Goal: Information Seeking & Learning: Learn about a topic

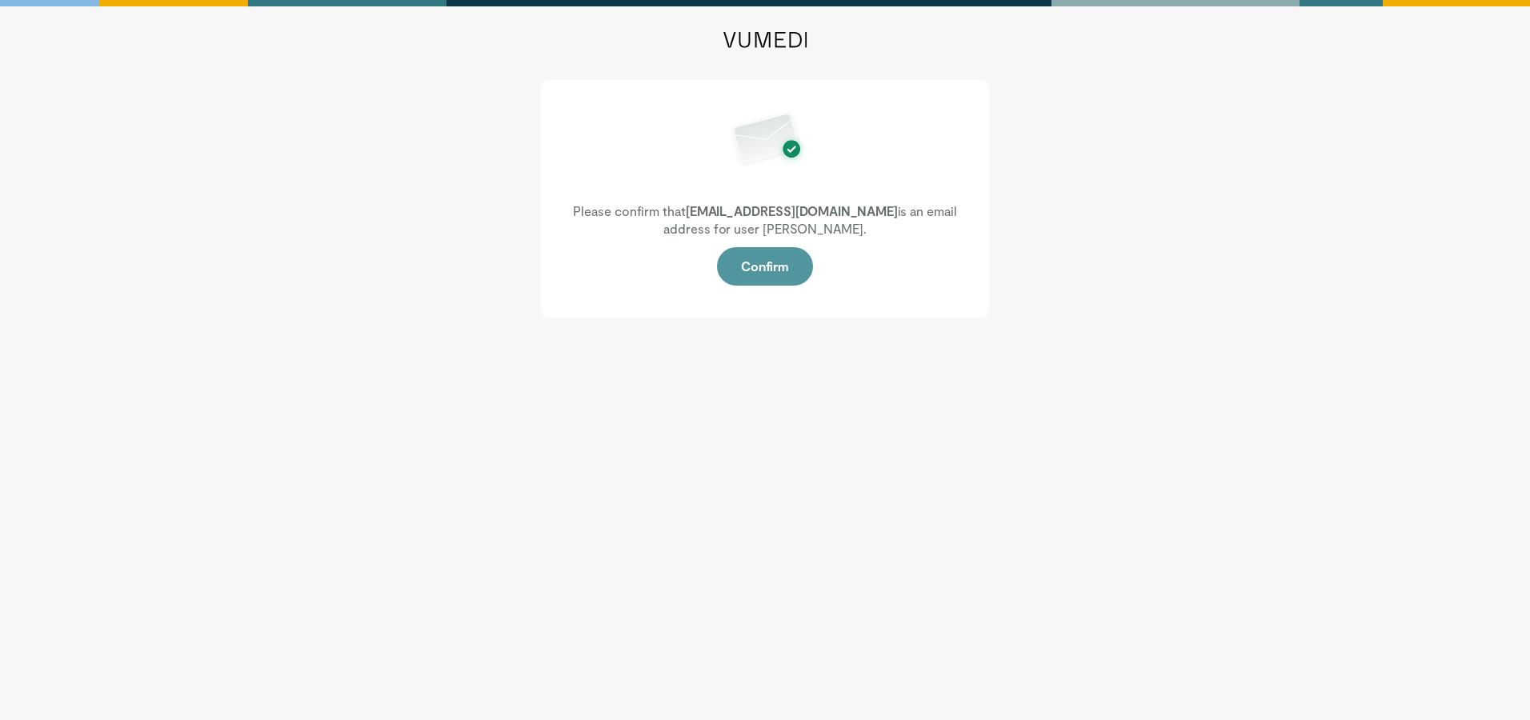
click at [763, 266] on button "Confirm" at bounding box center [765, 266] width 96 height 38
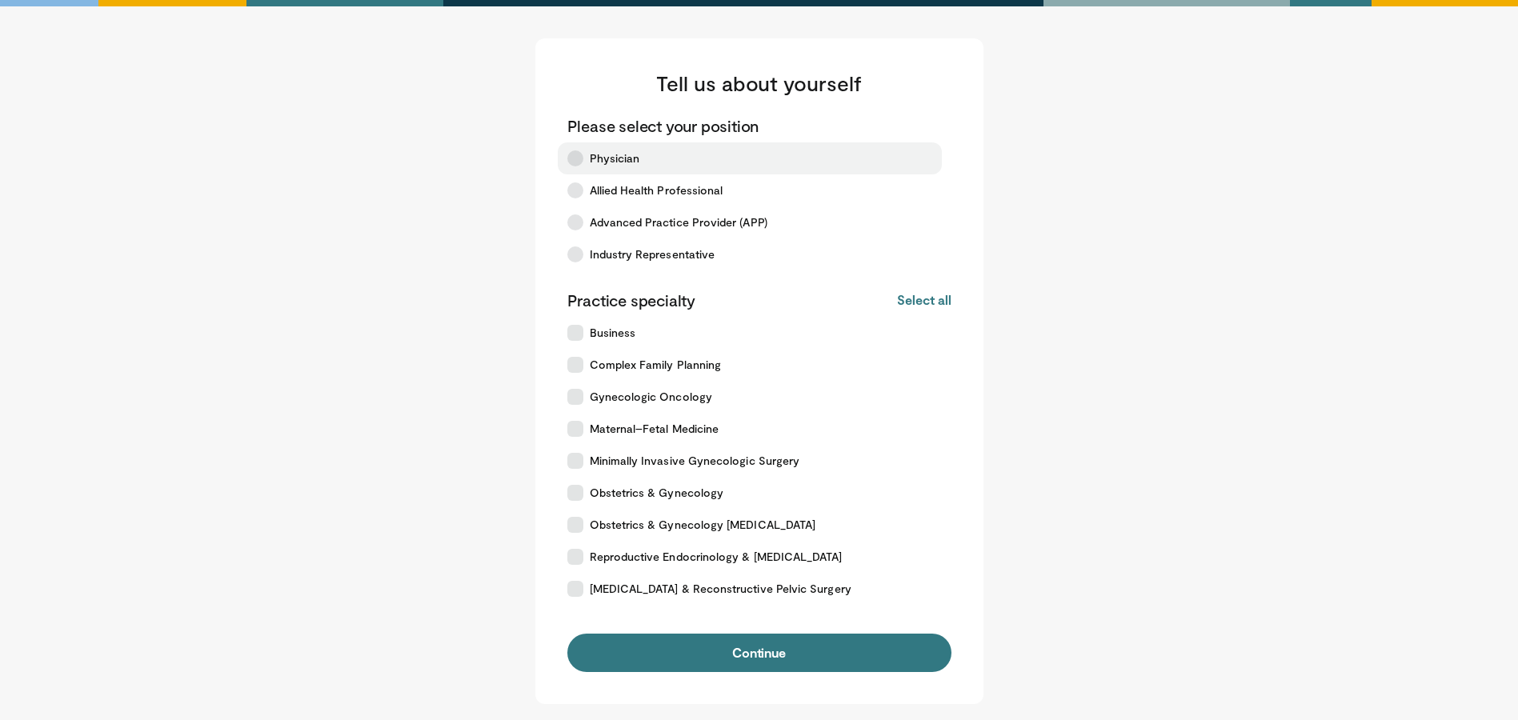
click at [590, 159] on span "Physician" at bounding box center [615, 158] width 50 height 16
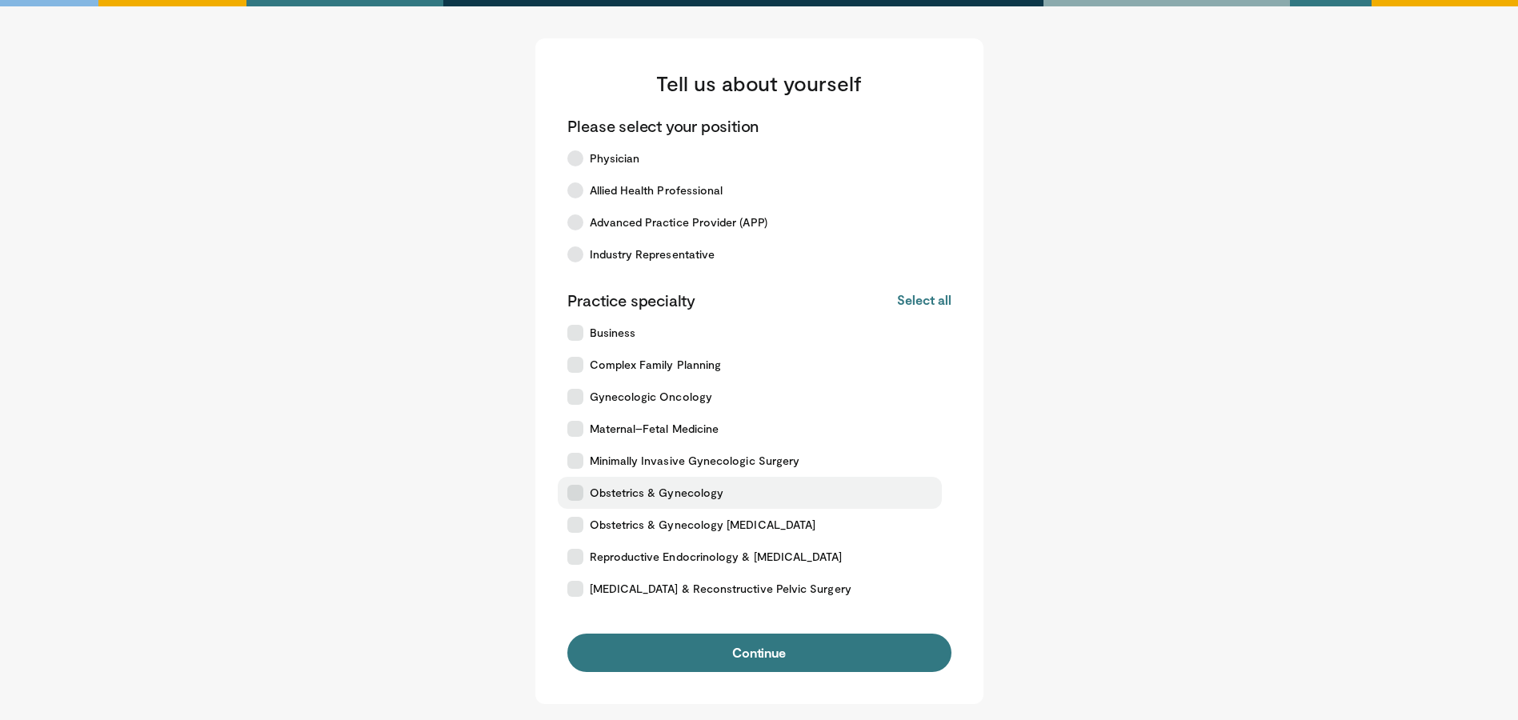
click at [605, 490] on span "Obstetrics & Gynecology" at bounding box center [657, 493] width 134 height 16
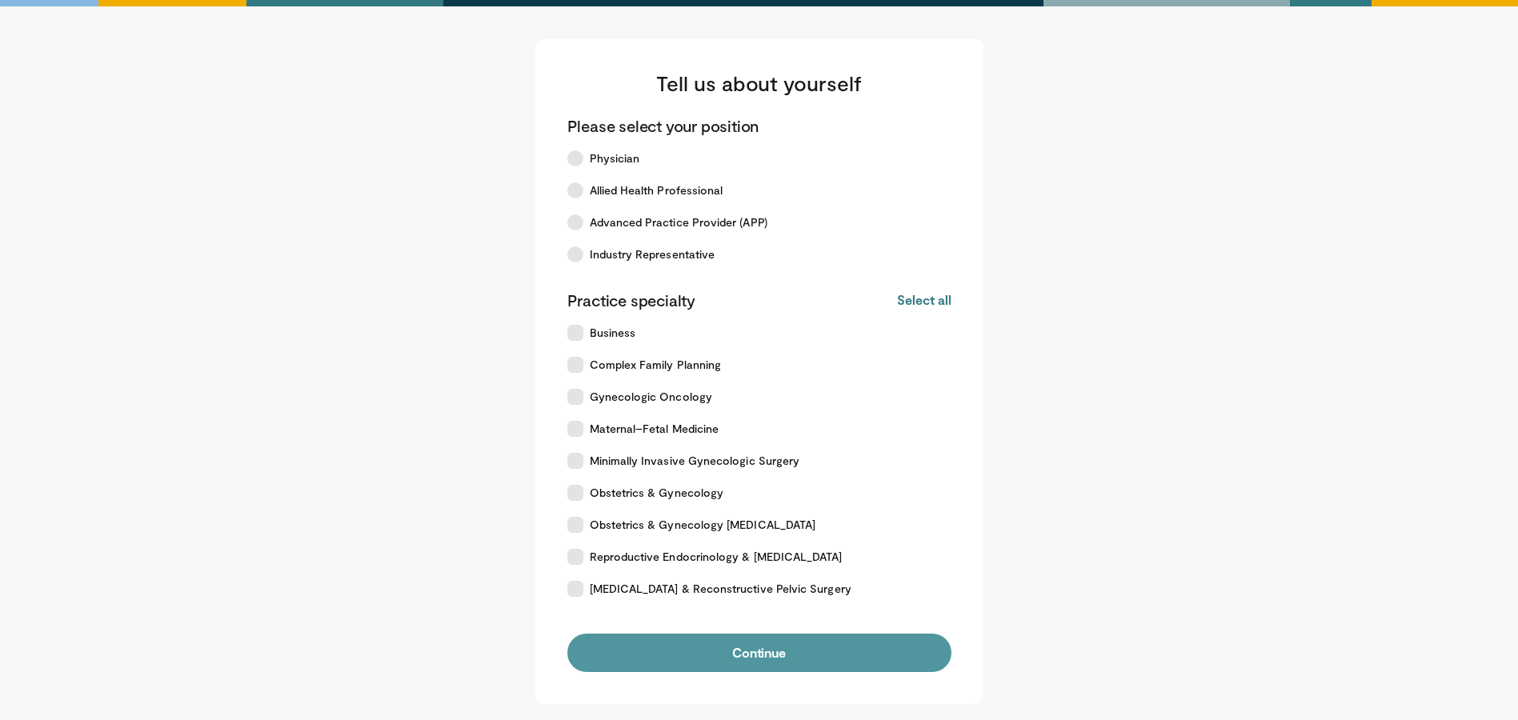
click at [691, 647] on button "Continue" at bounding box center [759, 653] width 384 height 38
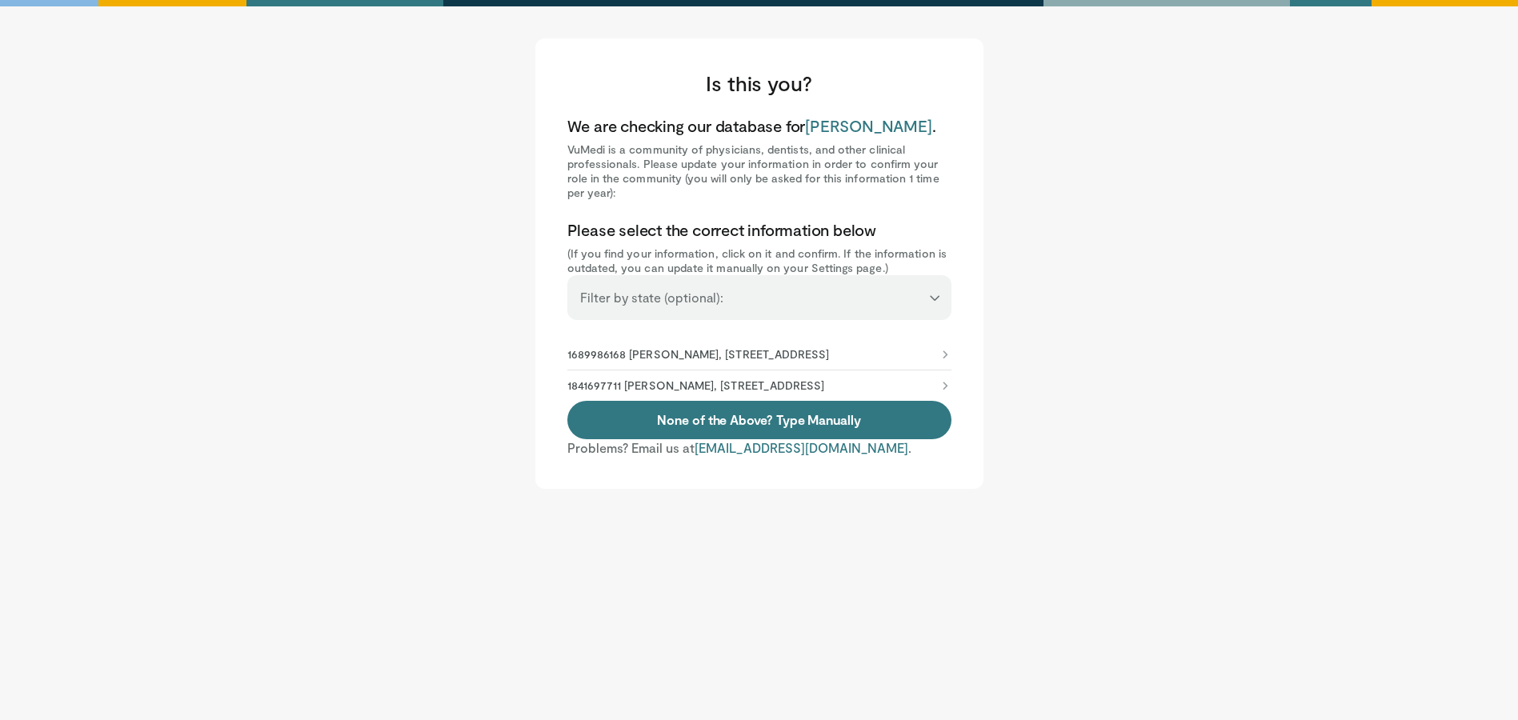
click at [811, 300] on select "**********" at bounding box center [759, 290] width 384 height 30
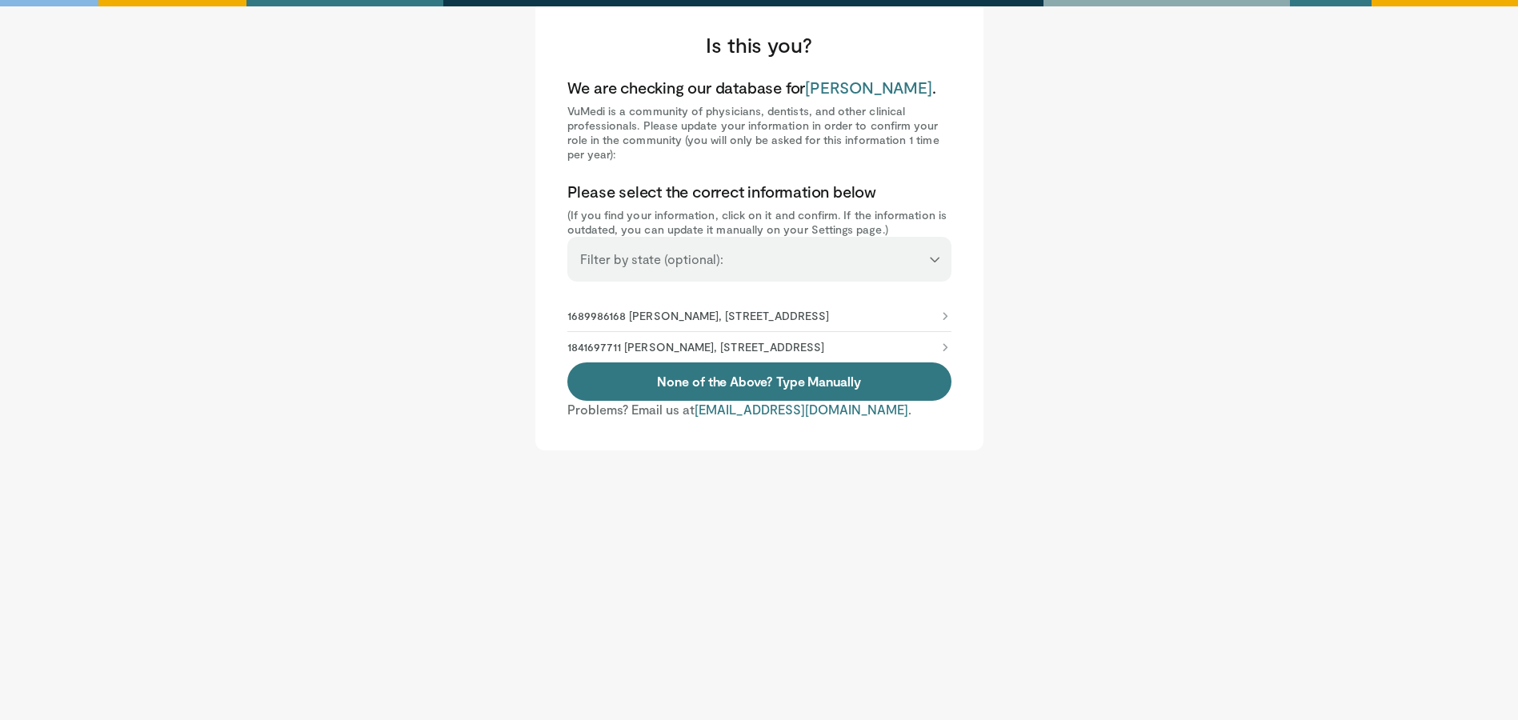
click at [771, 355] on p "1841697711 Jenelle Robinson, 1001 Fernwood Dr, Milledgeville, GA, 31061-5416" at bounding box center [696, 347] width 258 height 14
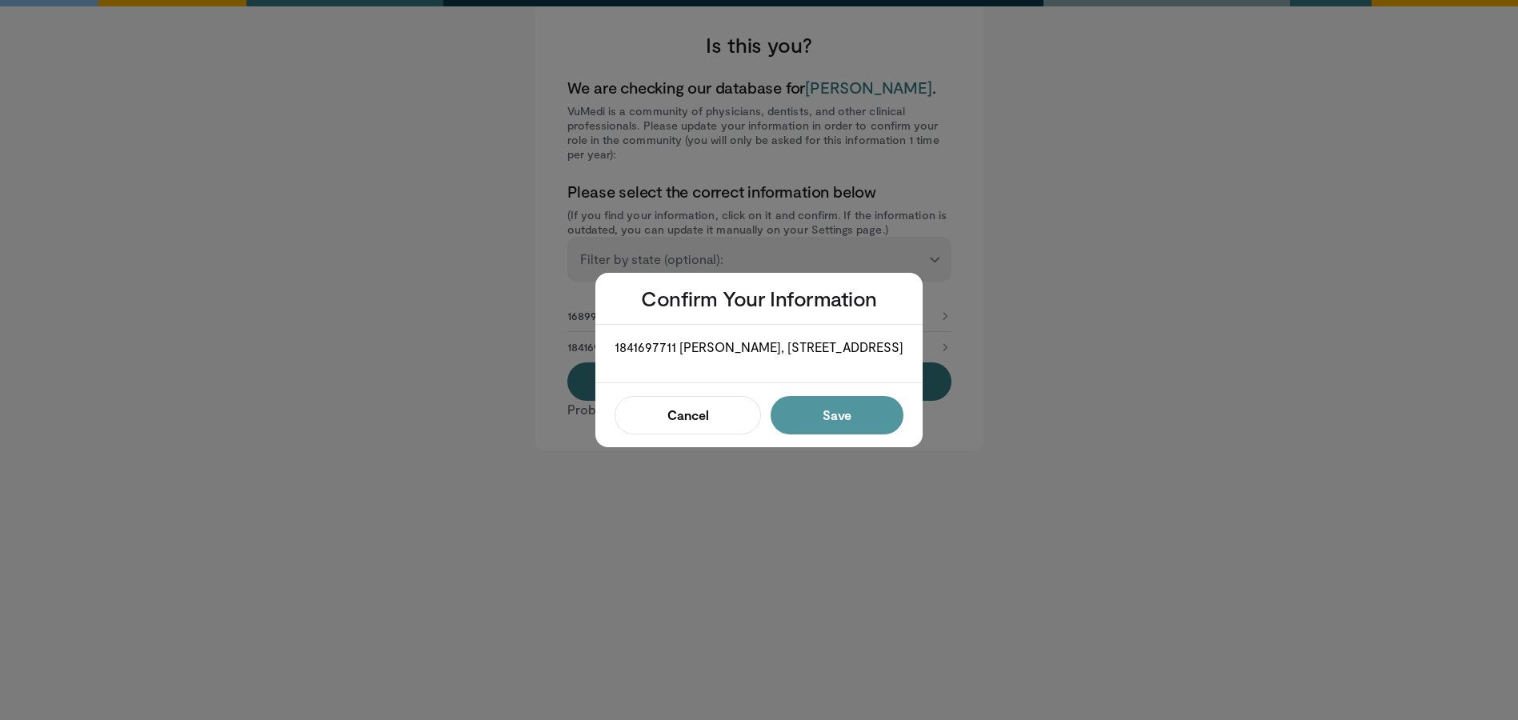
click at [834, 416] on button "Save" at bounding box center [837, 415] width 133 height 38
click at [833, 429] on button "Confirm" at bounding box center [832, 415] width 142 height 38
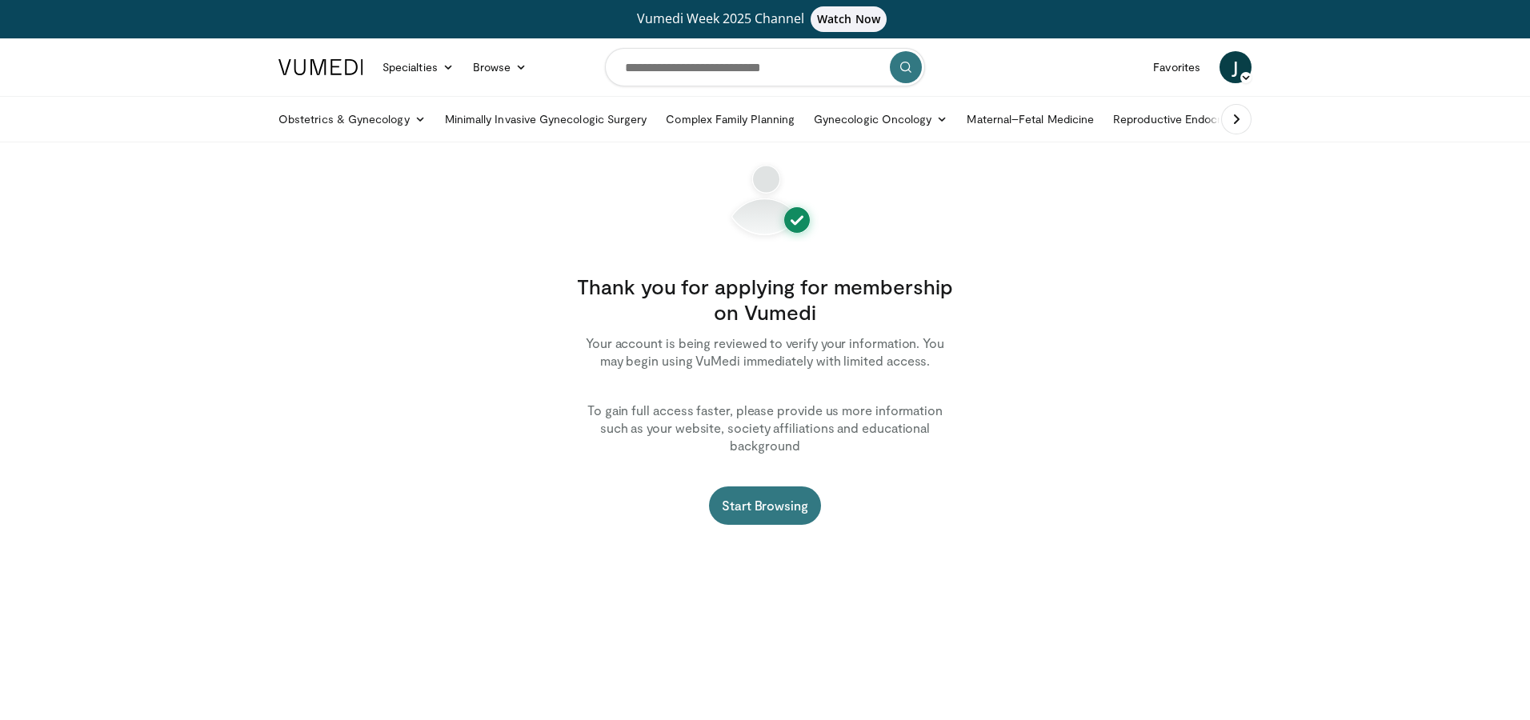
click at [1240, 60] on span "J" at bounding box center [1236, 67] width 32 height 32
click at [1105, 192] on link "Settings" at bounding box center [1154, 195] width 190 height 26
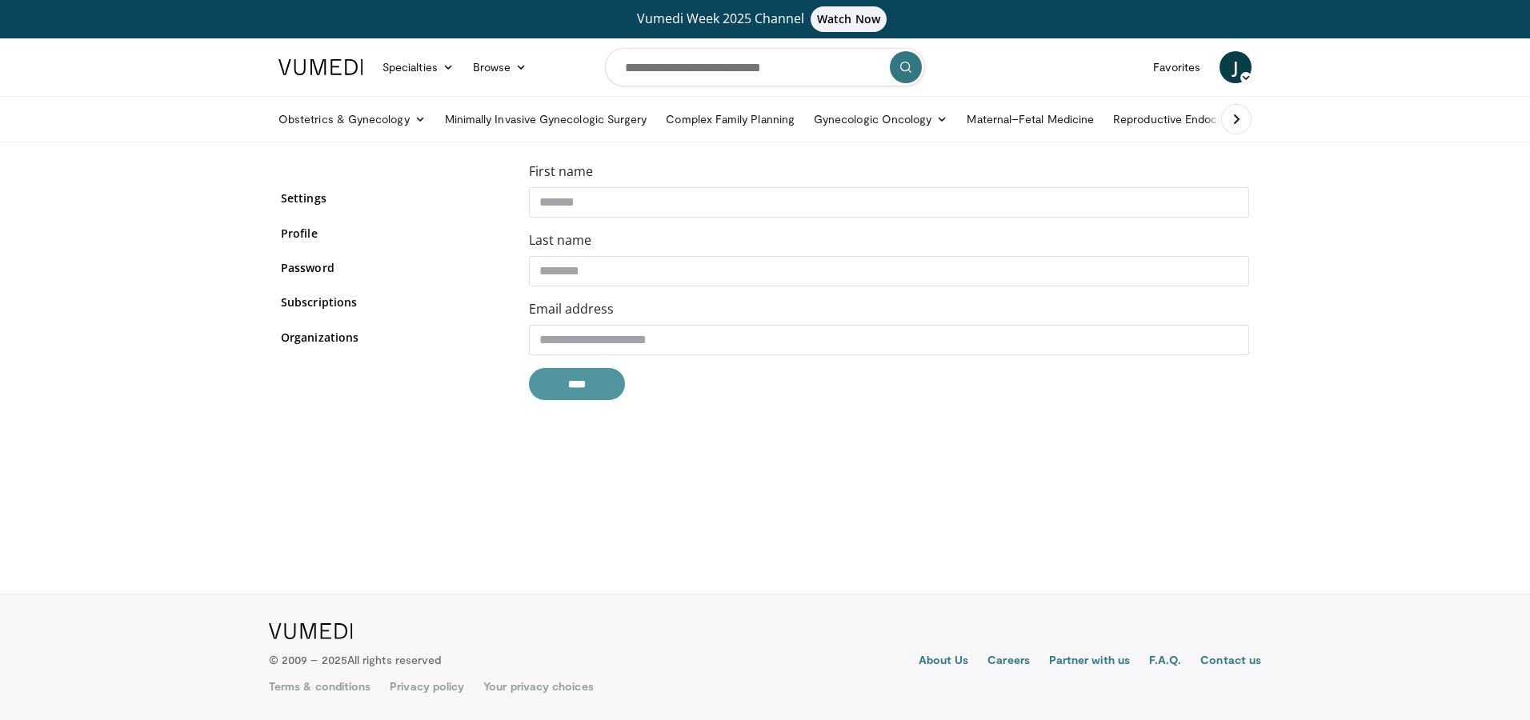
click at [574, 381] on input "****" at bounding box center [577, 384] width 96 height 32
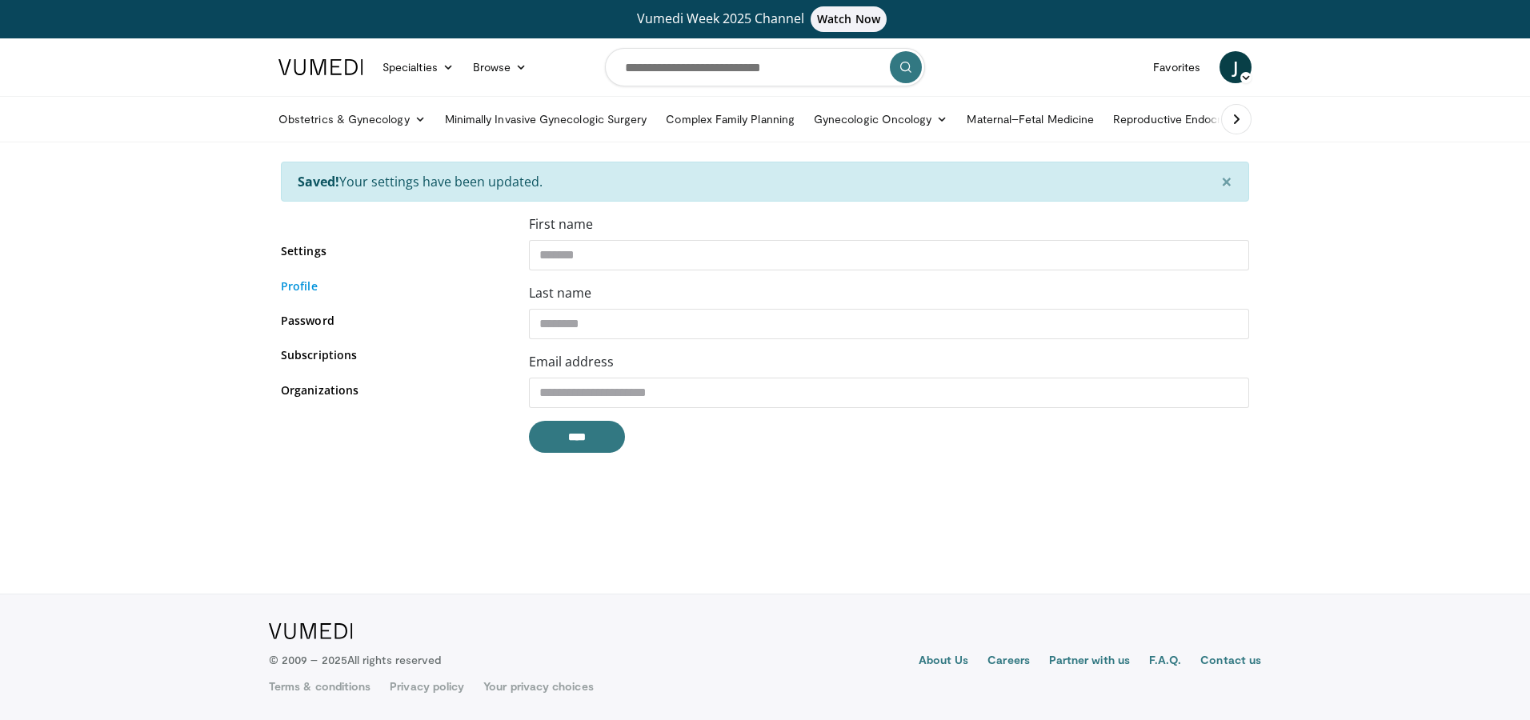
click at [306, 283] on link "Profile" at bounding box center [393, 286] width 224 height 17
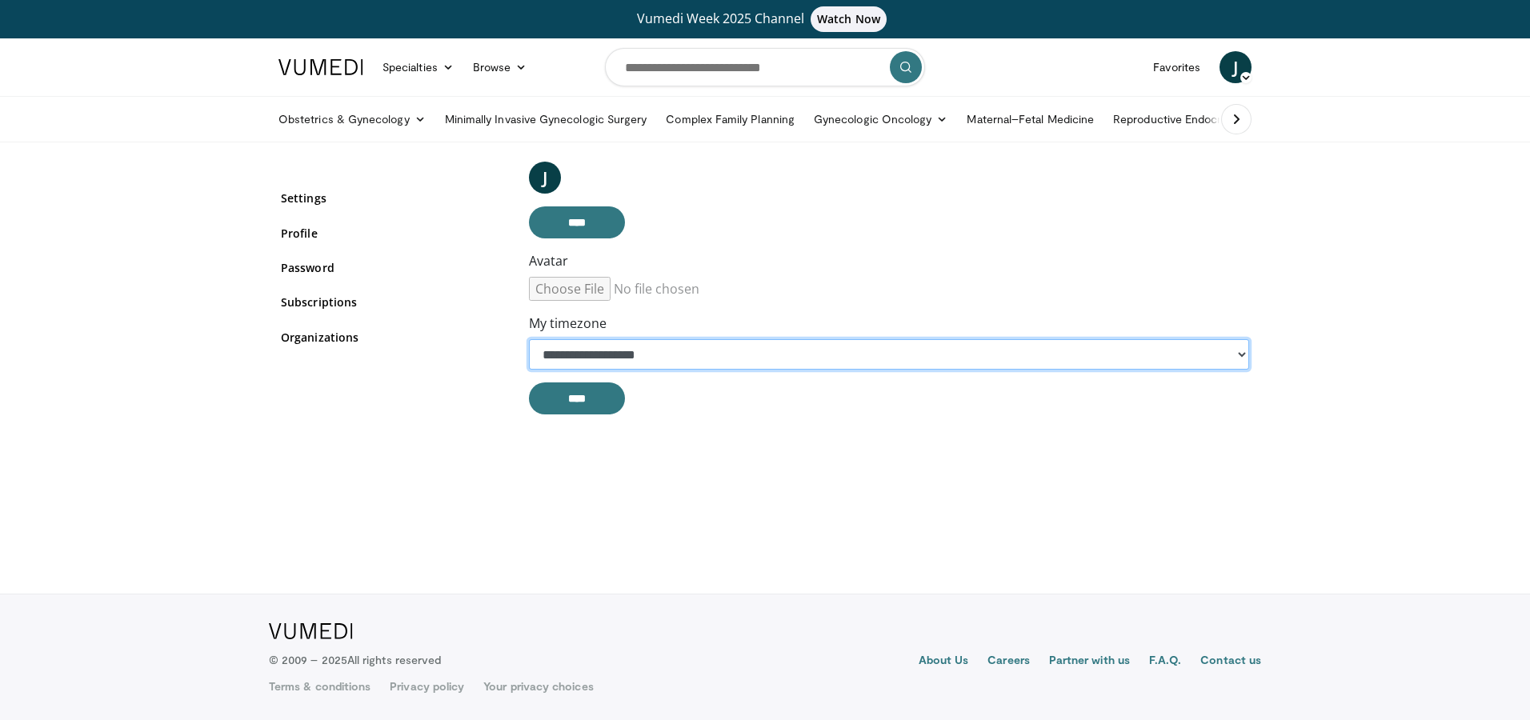
click at [802, 360] on select "**********" at bounding box center [889, 354] width 720 height 30
select select "**********"
click at [529, 339] on select "**********" at bounding box center [889, 354] width 720 height 30
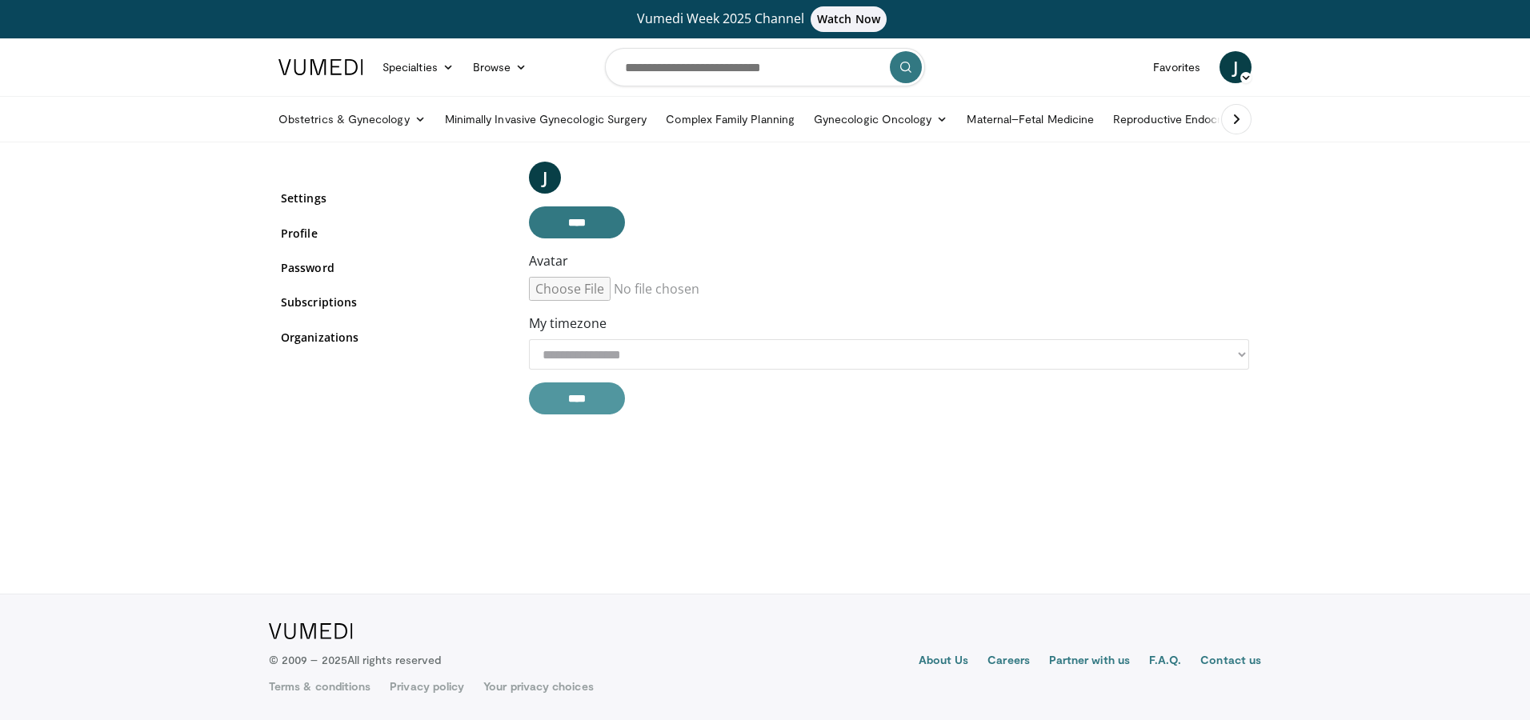
click at [600, 401] on input "****" at bounding box center [577, 399] width 96 height 32
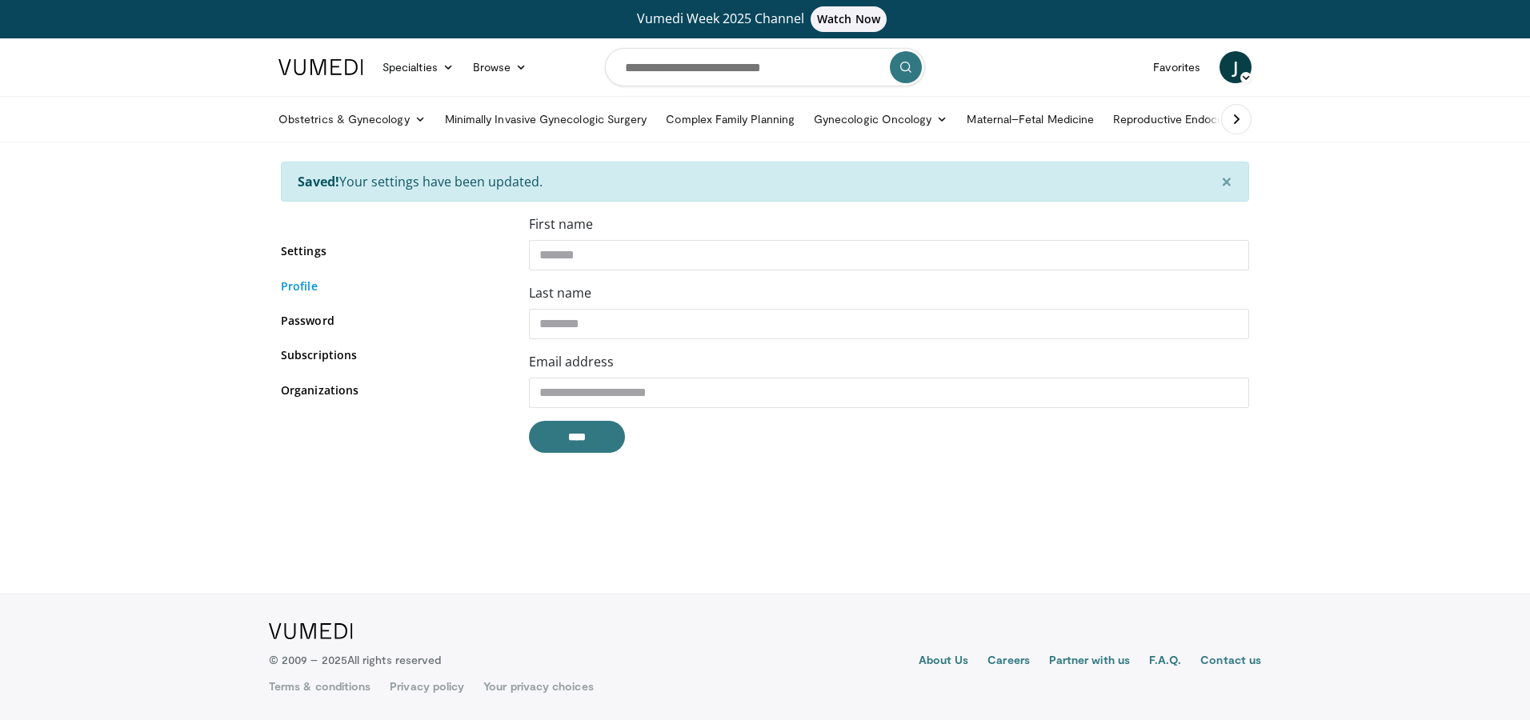
click at [307, 288] on link "Profile" at bounding box center [393, 286] width 224 height 17
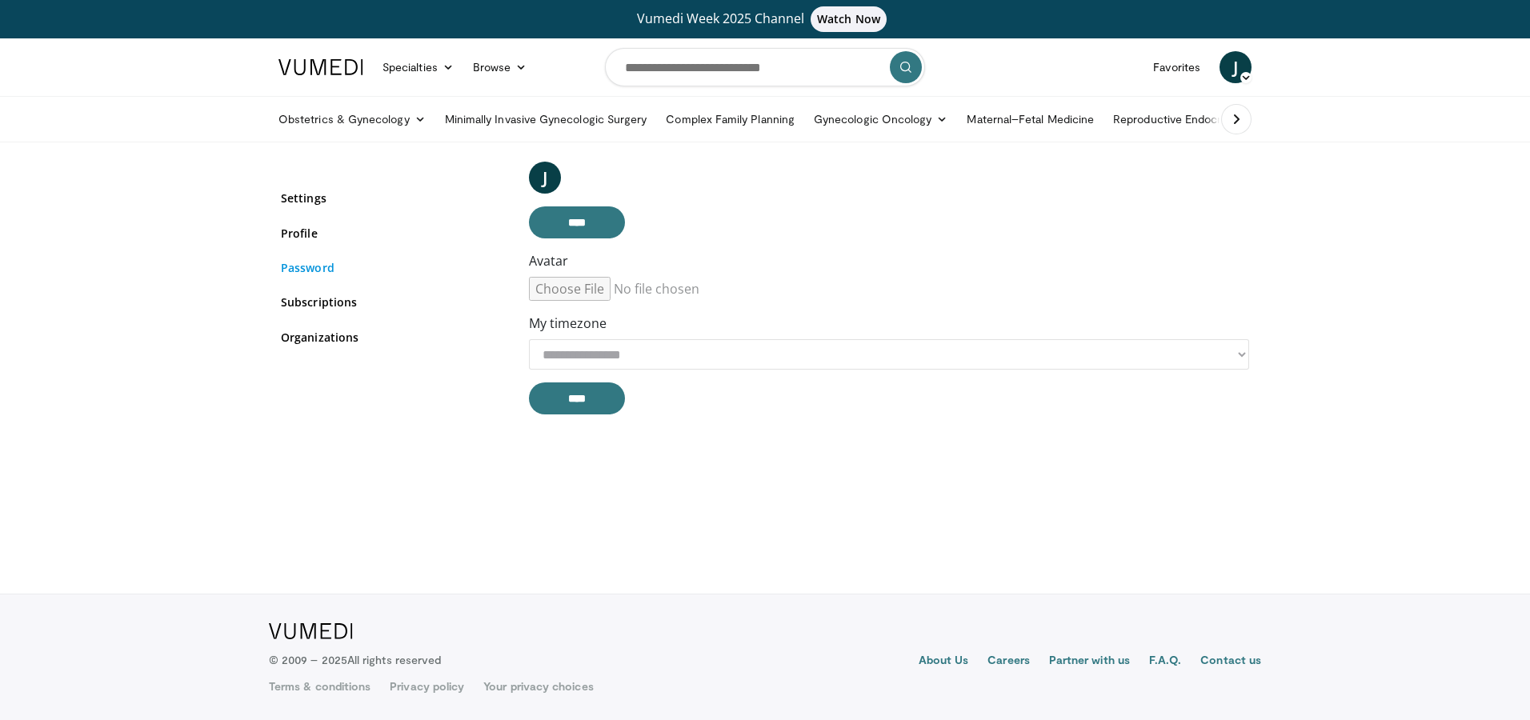
click at [309, 268] on link "Password" at bounding box center [393, 267] width 224 height 17
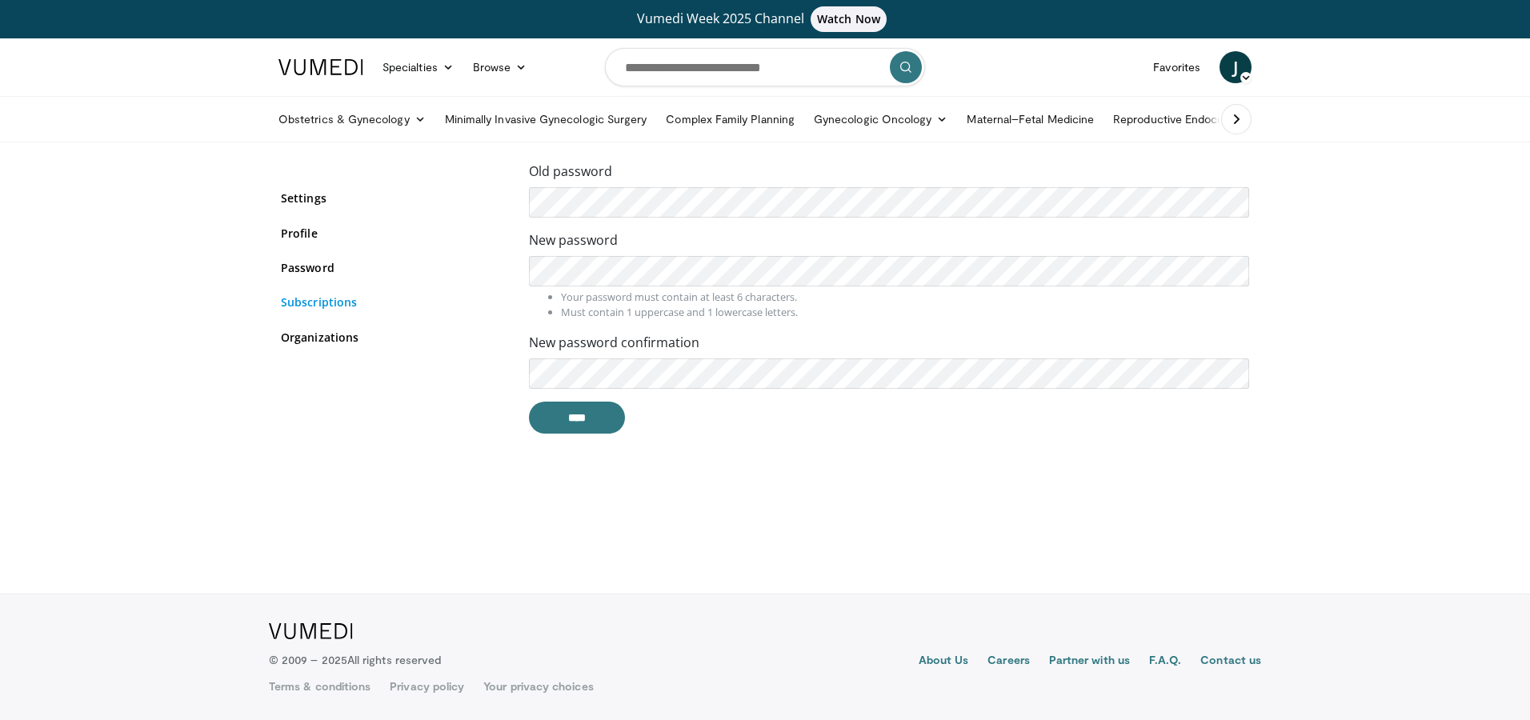
click at [312, 302] on link "Subscriptions" at bounding box center [393, 302] width 224 height 17
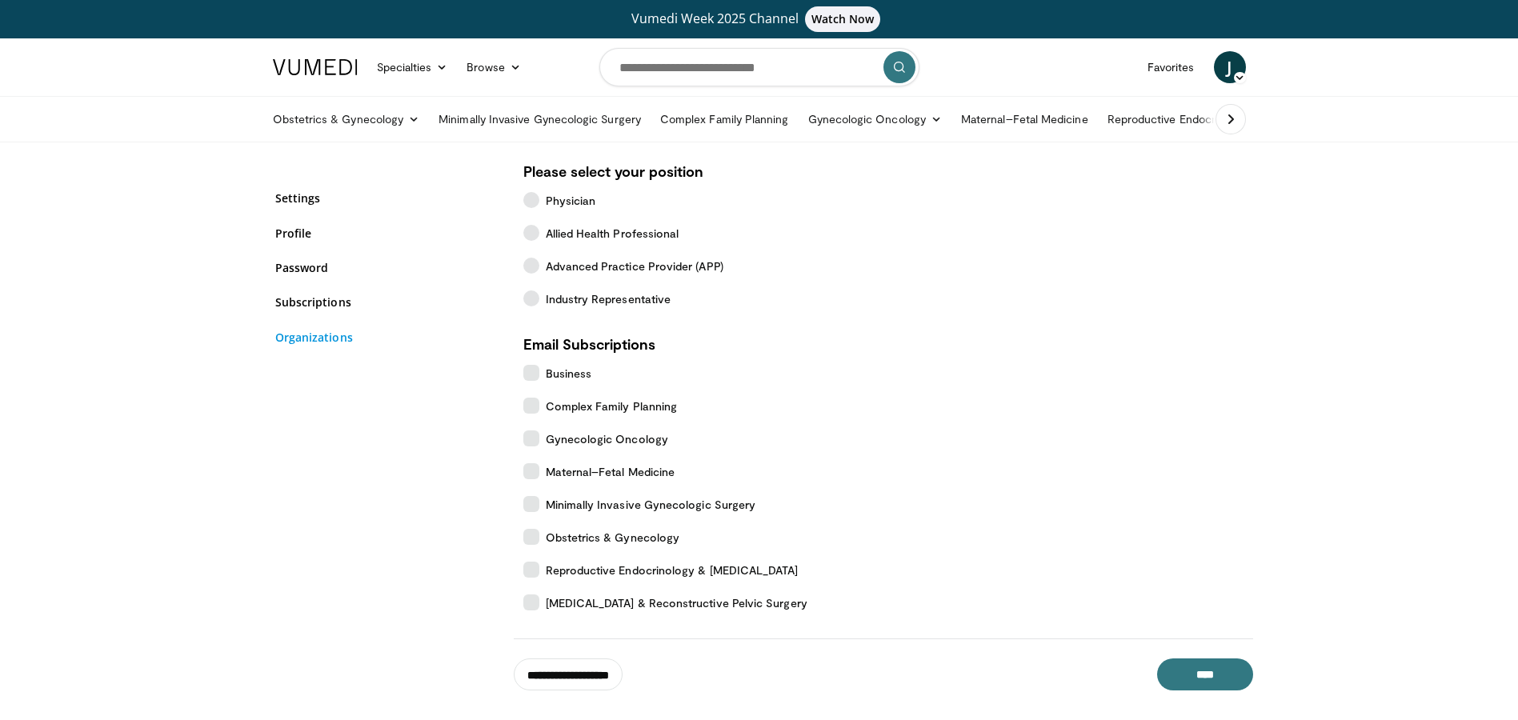
click at [316, 340] on link "Organizations" at bounding box center [387, 337] width 224 height 17
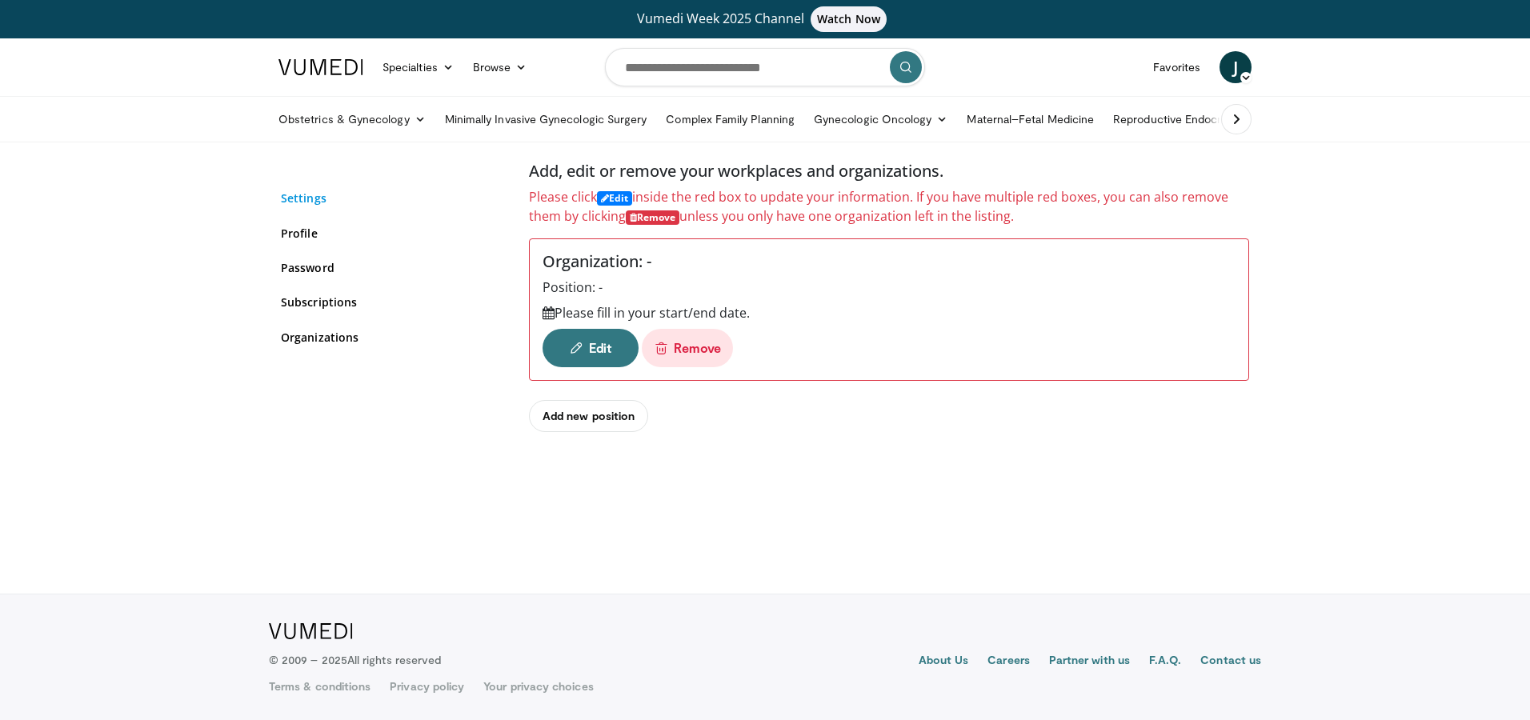
click at [303, 202] on link "Settings" at bounding box center [393, 198] width 224 height 17
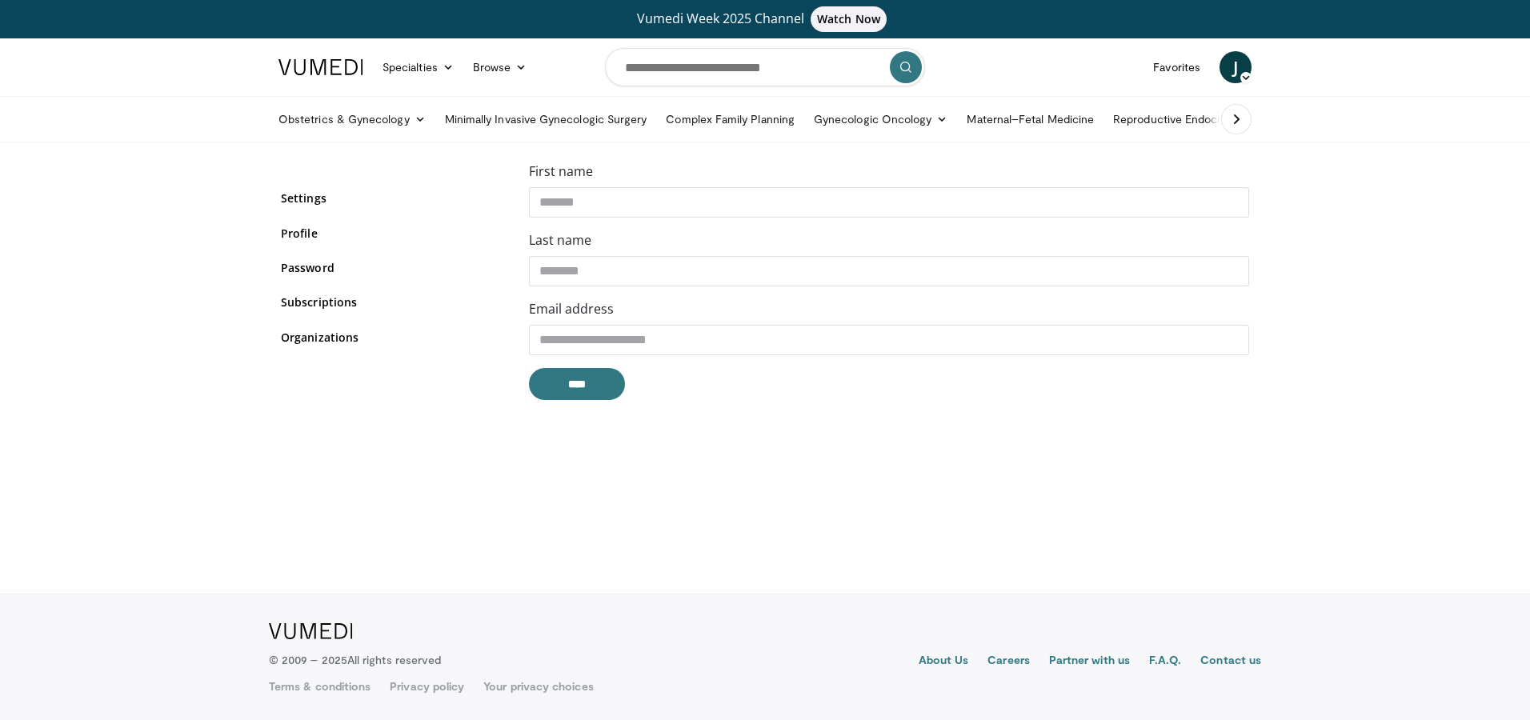
click at [1232, 58] on span "J" at bounding box center [1236, 67] width 32 height 32
click at [1177, 65] on link "Favorites" at bounding box center [1177, 67] width 66 height 32
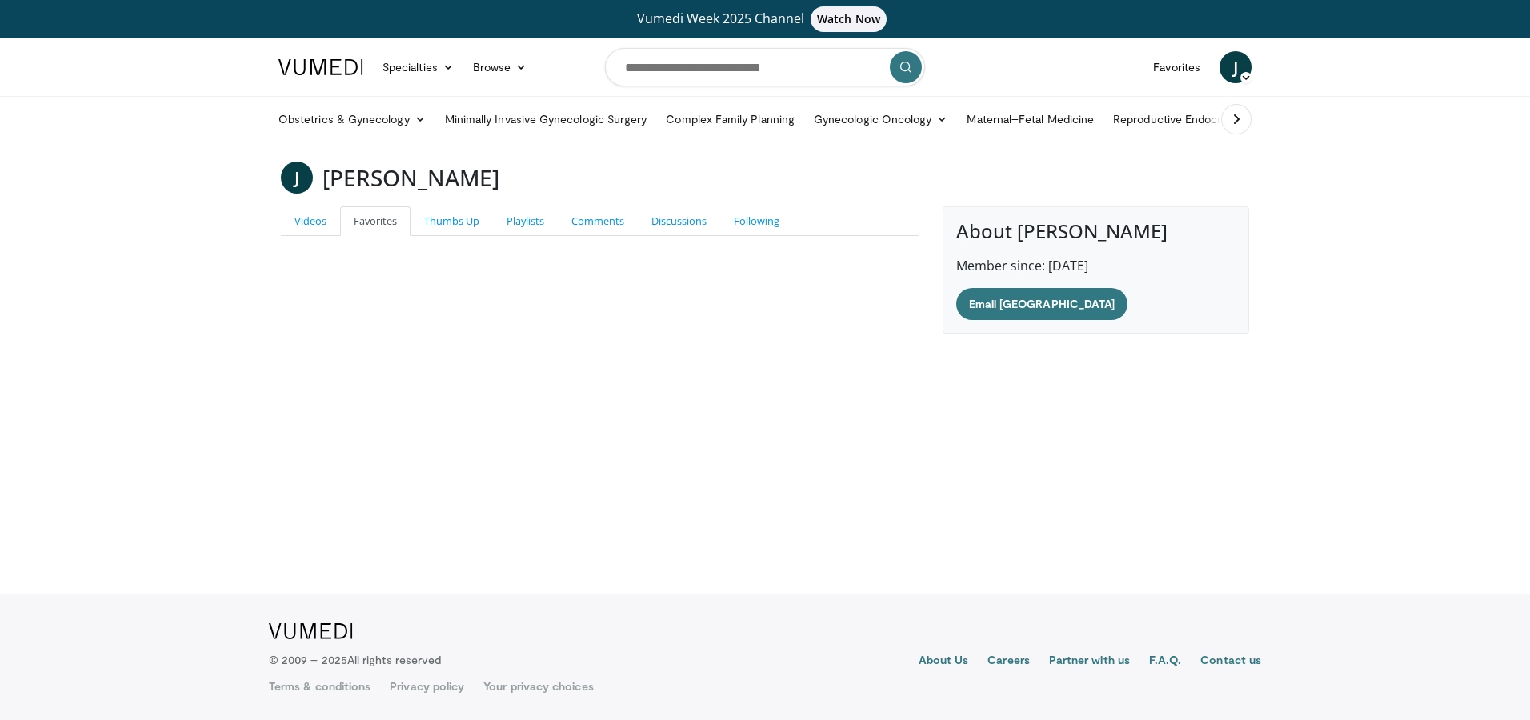
click at [1240, 71] on span "J" at bounding box center [1236, 67] width 32 height 32
click at [1391, 222] on body "Vumedi Week 2025 Channel Watch Now Specialties Adult & Family Medicine Allergy,…" at bounding box center [765, 360] width 1530 height 720
click at [766, 73] on input "Search topics, interventions" at bounding box center [765, 67] width 320 height 38
type input "***"
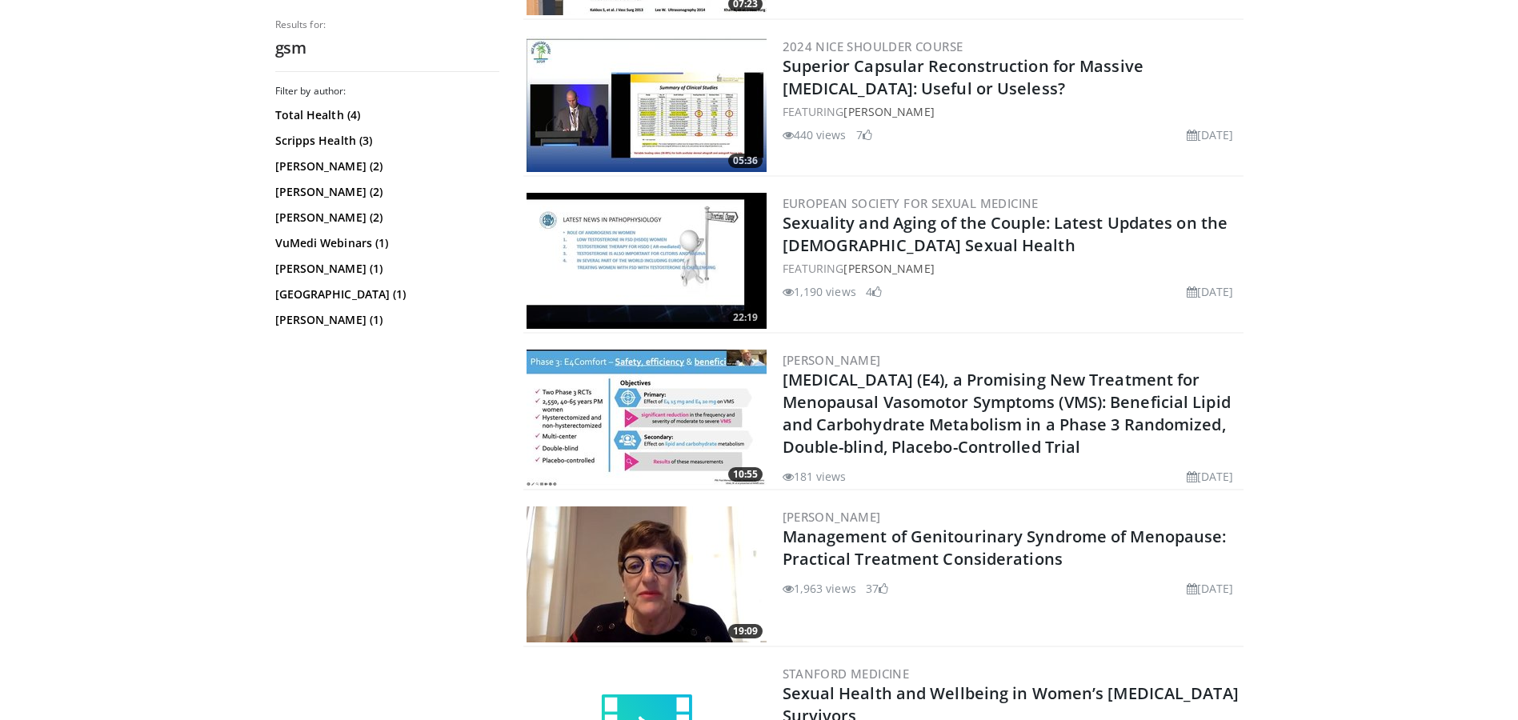
scroll to position [2594, 0]
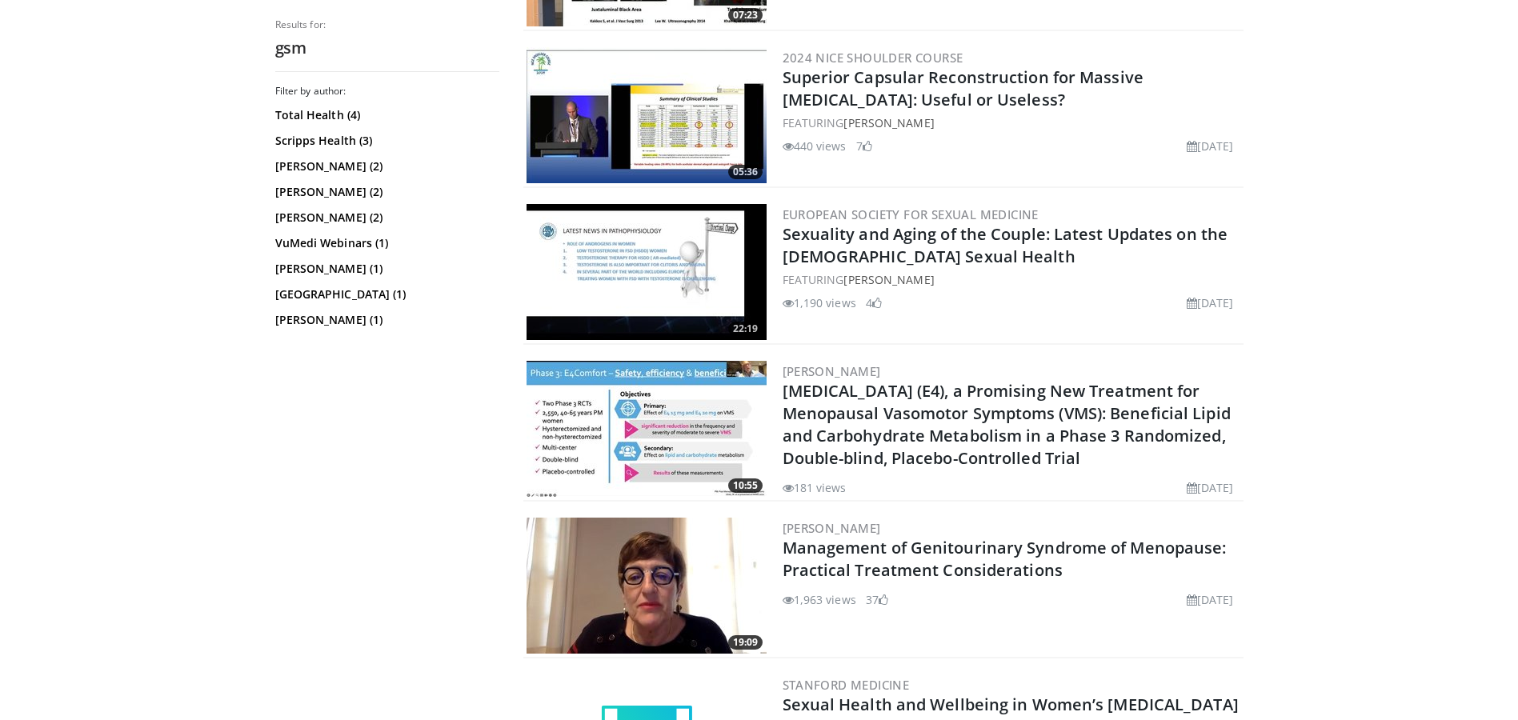
click at [667, 532] on img at bounding box center [647, 586] width 240 height 136
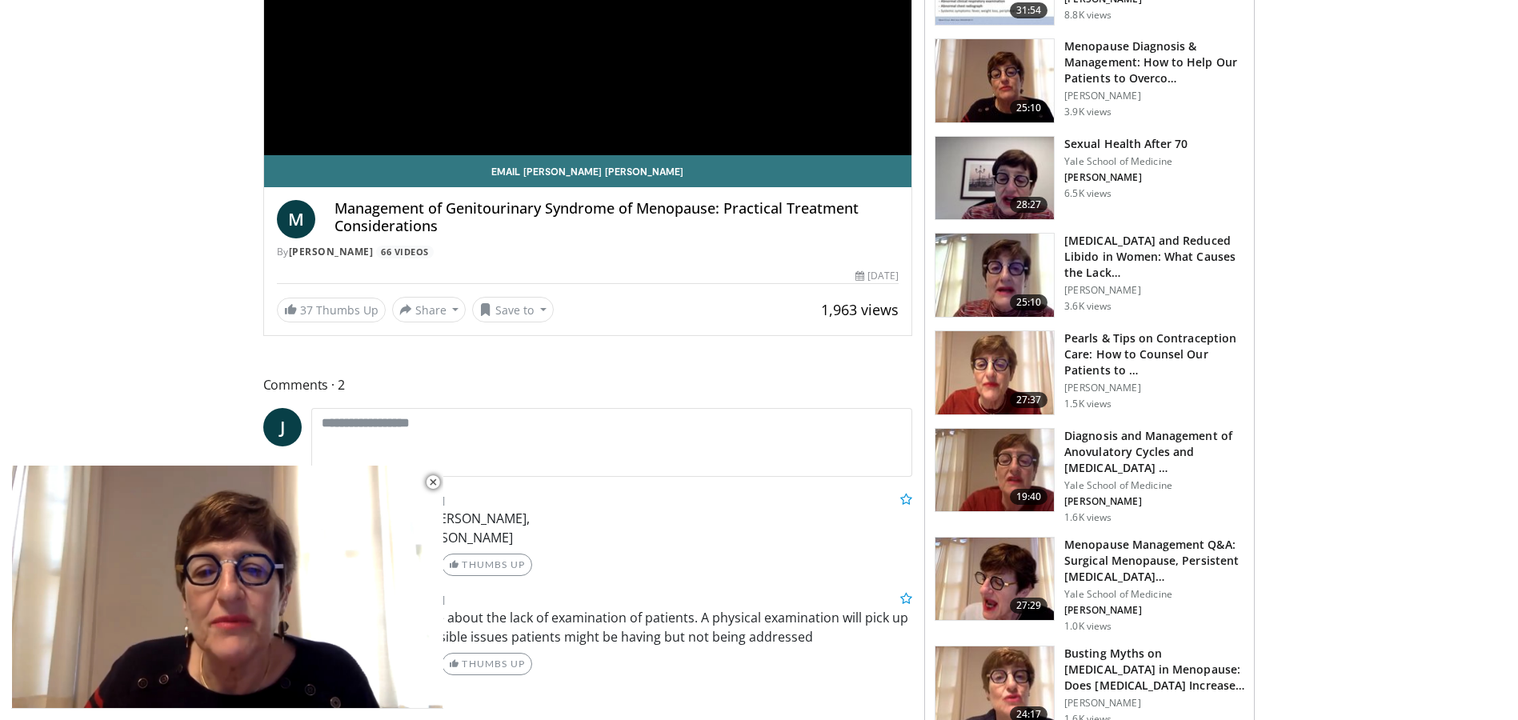
scroll to position [25, 0]
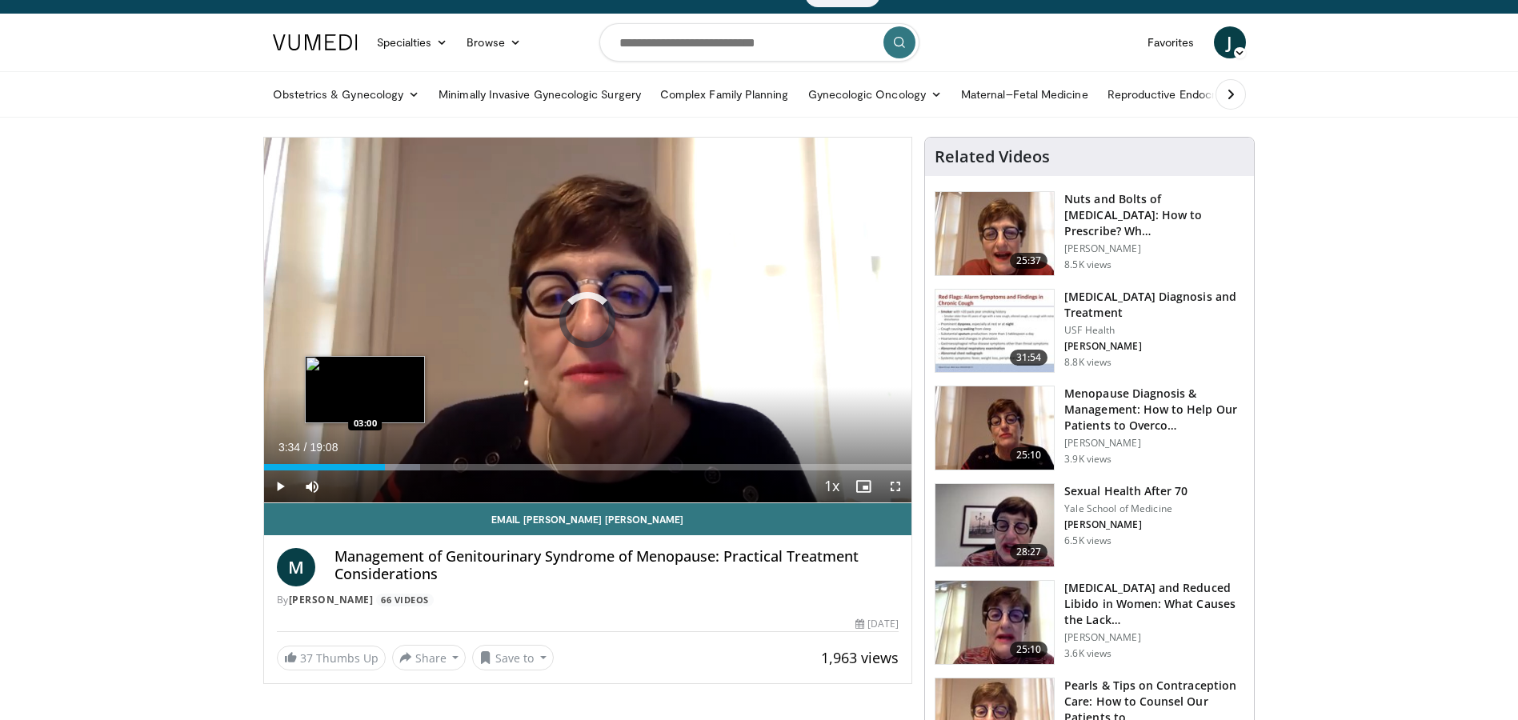
click at [365, 464] on div "03:34" at bounding box center [324, 467] width 121 height 6
click at [406, 463] on div "Loaded : 30.22% 04:44 04:12" at bounding box center [588, 462] width 648 height 15
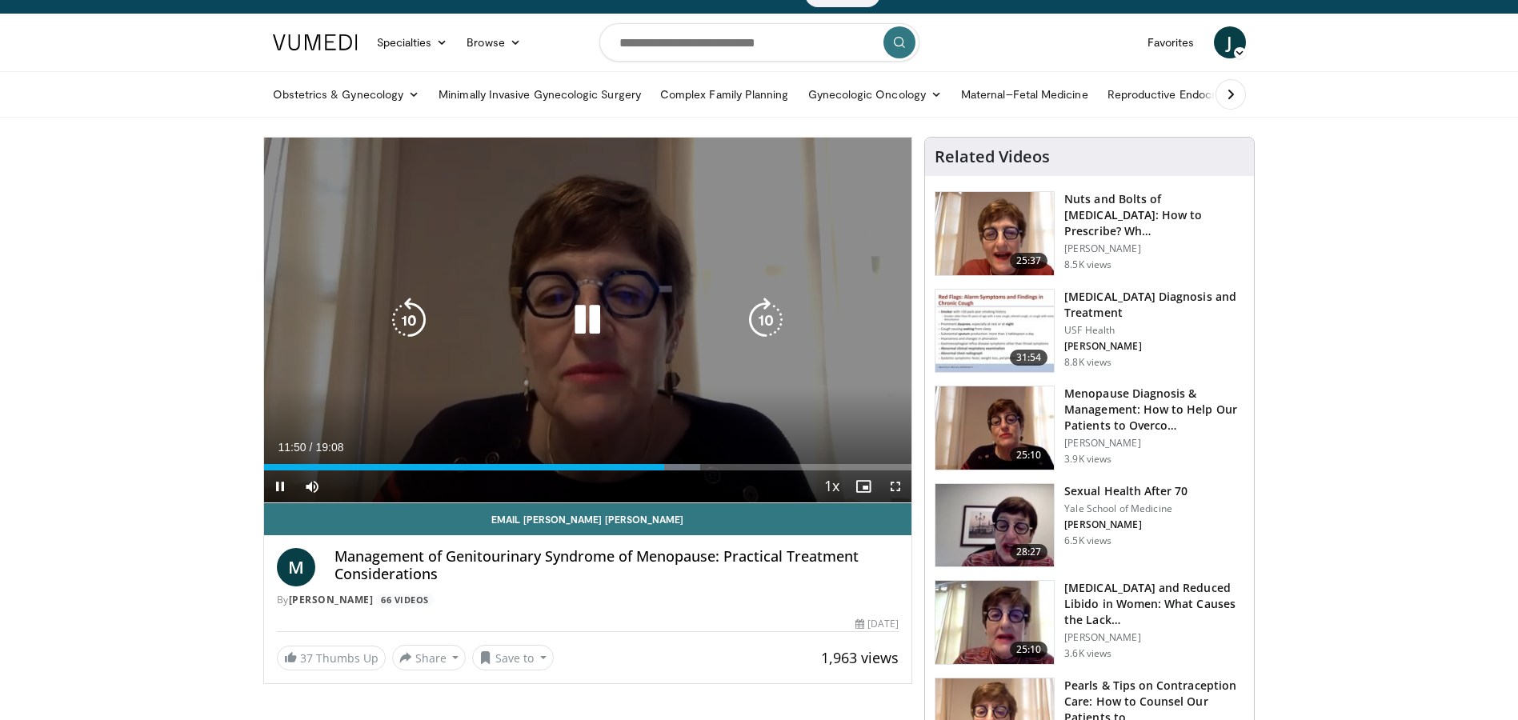
click at [585, 315] on icon "Video Player" at bounding box center [587, 320] width 45 height 45
click at [587, 318] on icon "Video Player" at bounding box center [587, 320] width 45 height 45
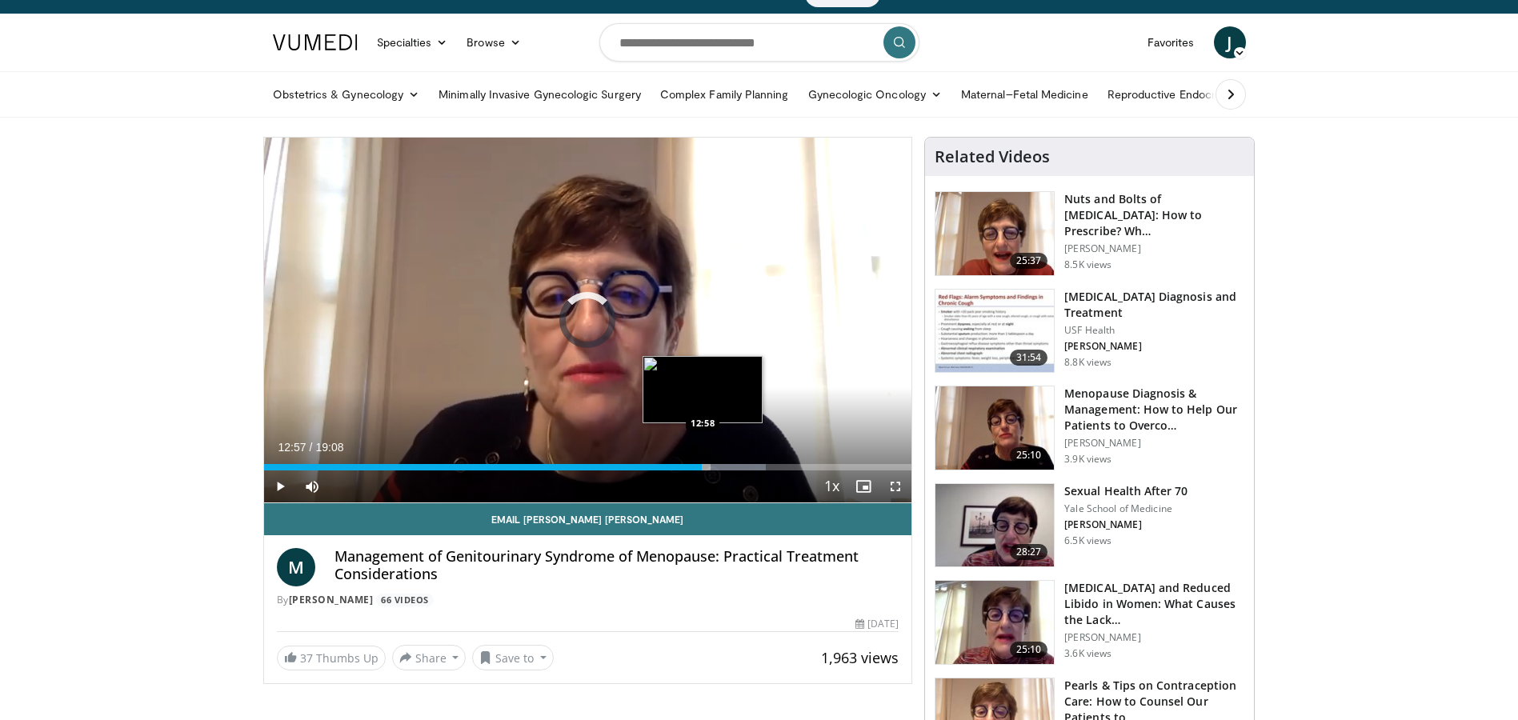
click at [702, 466] on div "13:44" at bounding box center [483, 467] width 439 height 6
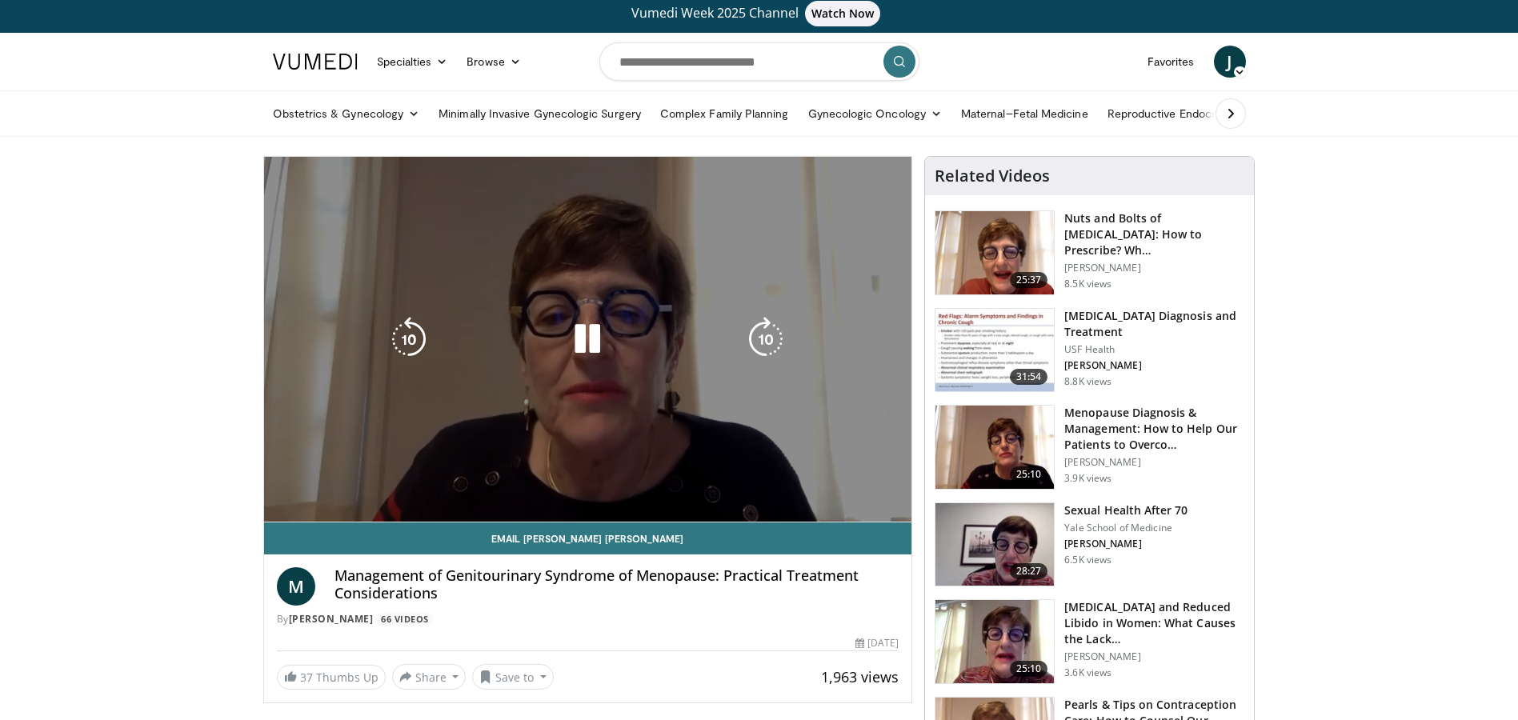
scroll to position [0, 0]
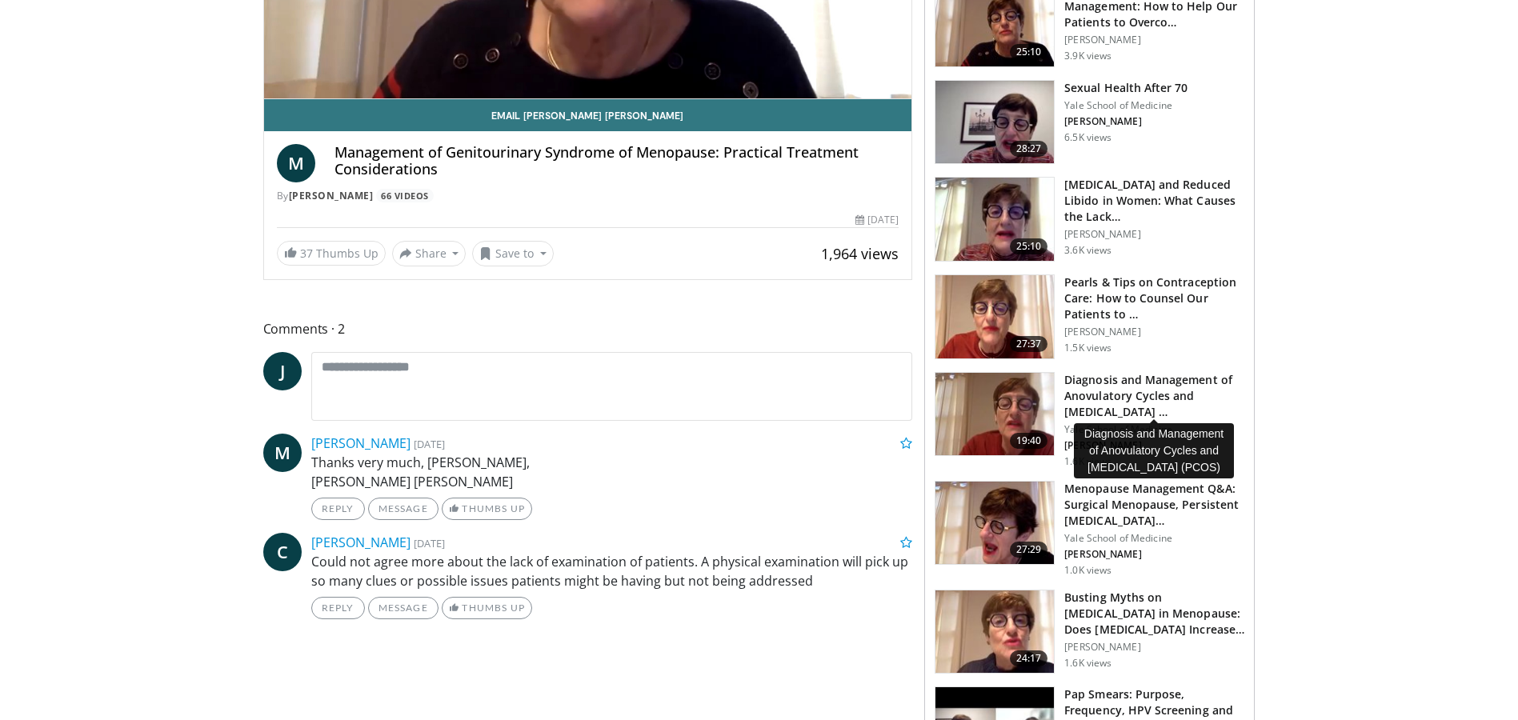
scroll to position [560, 0]
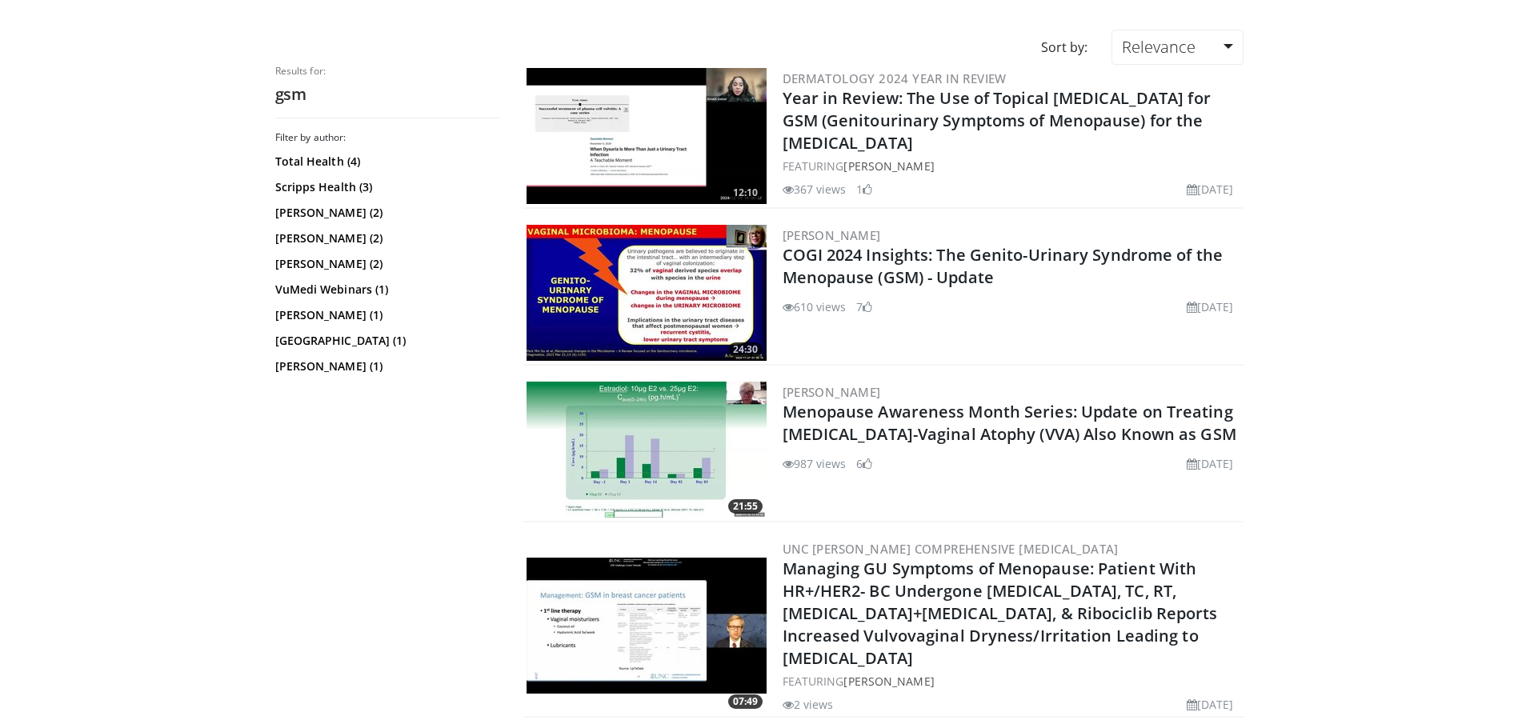
scroll to position [33, 0]
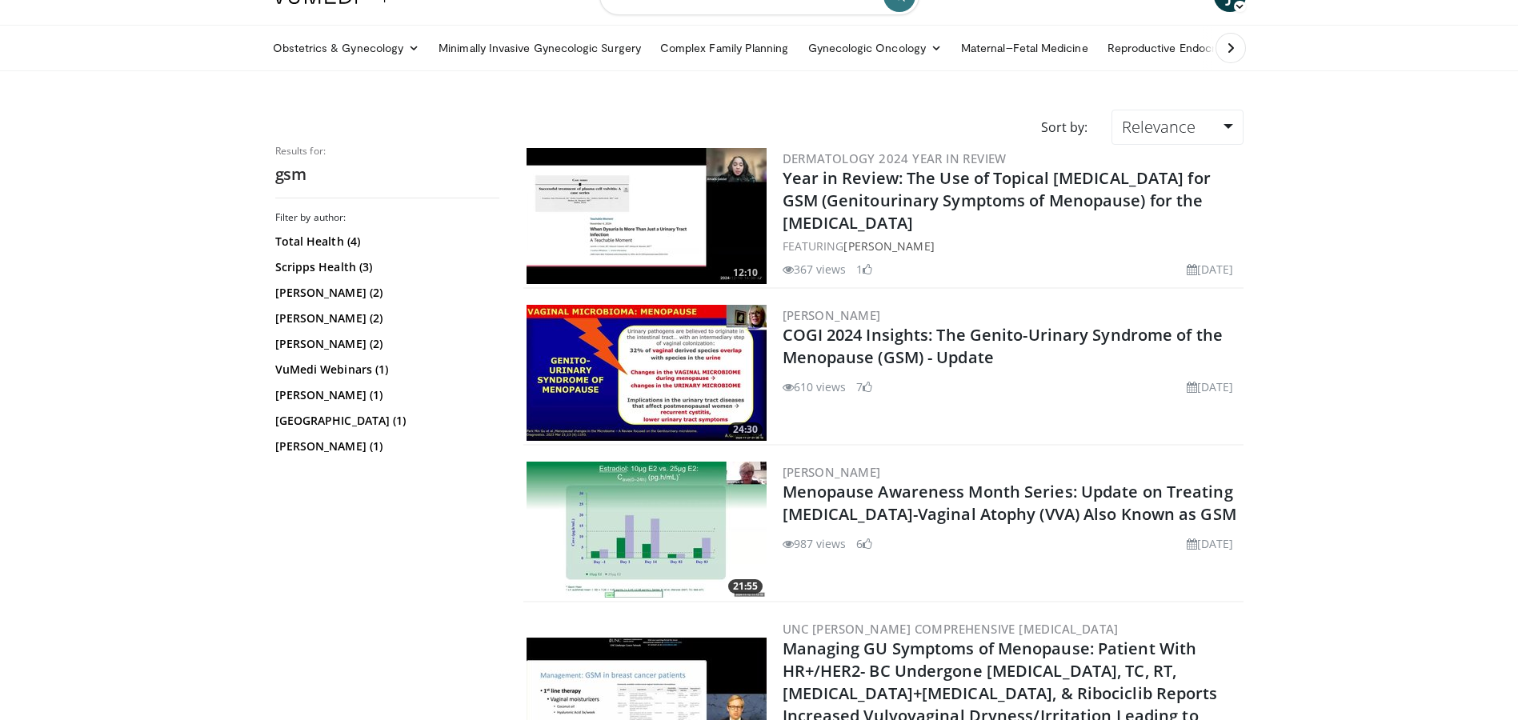
click at [643, 335] on img at bounding box center [647, 373] width 240 height 136
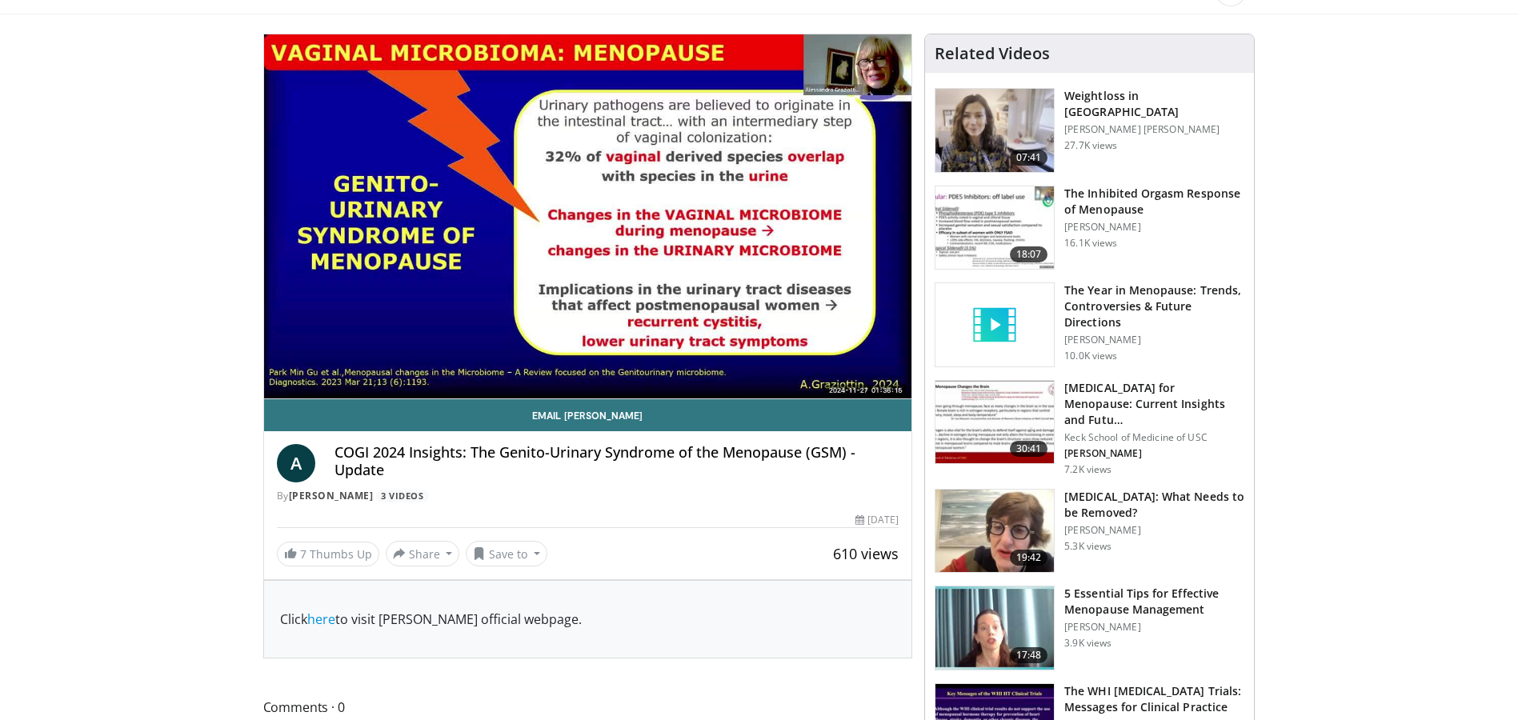
scroll to position [80, 0]
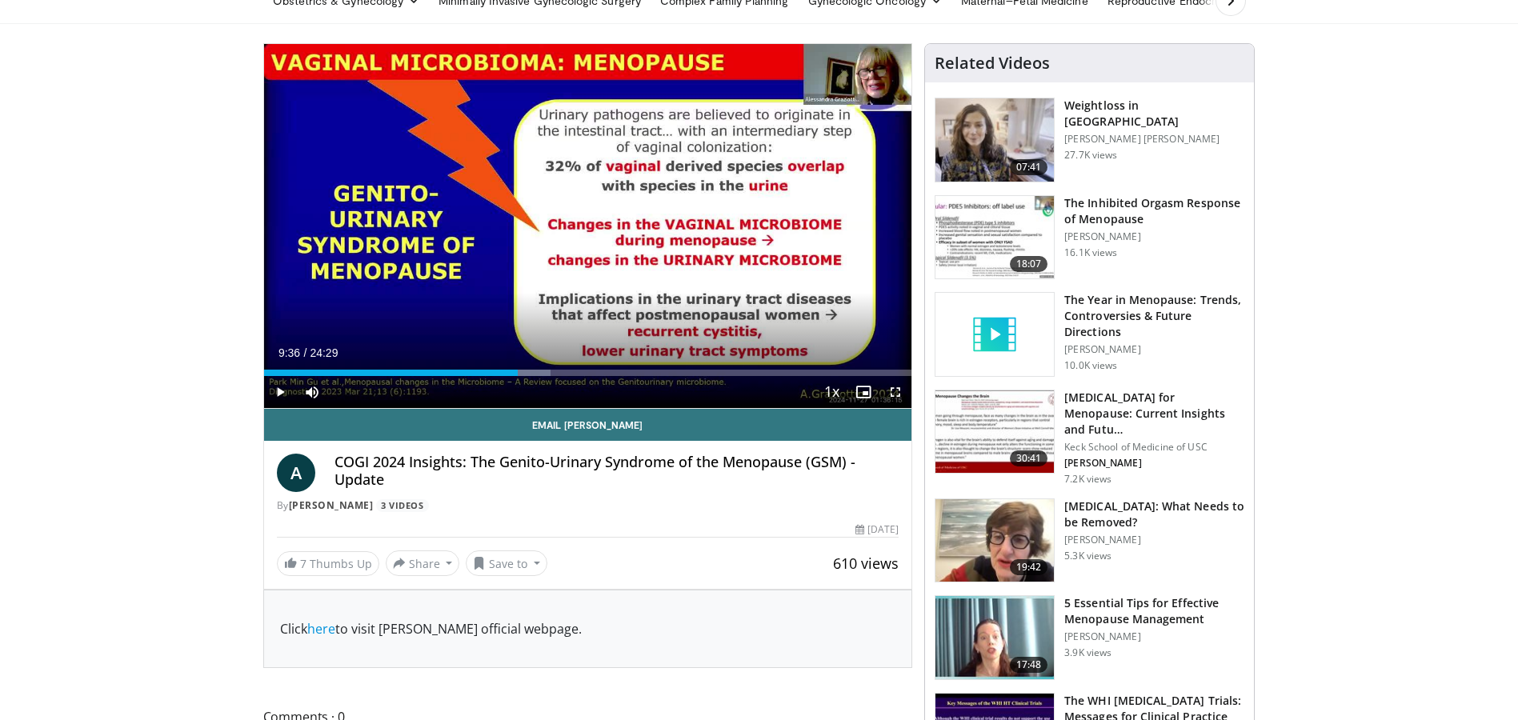
click at [518, 370] on div "09:45" at bounding box center [391, 373] width 254 height 6
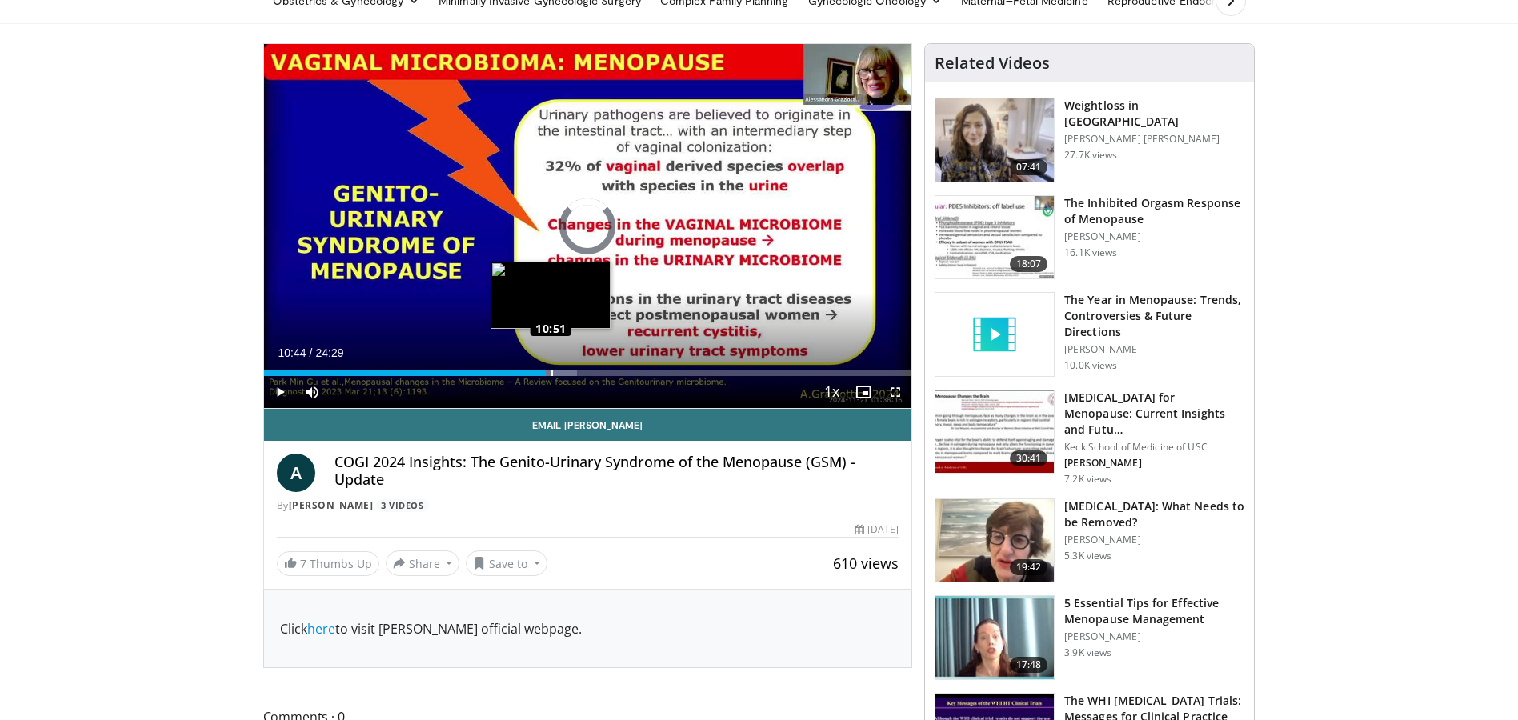
drag, startPoint x: 543, startPoint y: 370, endPoint x: 557, endPoint y: 370, distance: 13.6
click at [557, 370] on div "Loaded : 48.31% 10:47 10:51" at bounding box center [588, 373] width 648 height 6
drag, startPoint x: 555, startPoint y: 369, endPoint x: 594, endPoint y: 369, distance: 39.2
click at [594, 369] on video-js "**********" at bounding box center [588, 226] width 648 height 365
drag, startPoint x: 556, startPoint y: 367, endPoint x: 610, endPoint y: 371, distance: 53.7
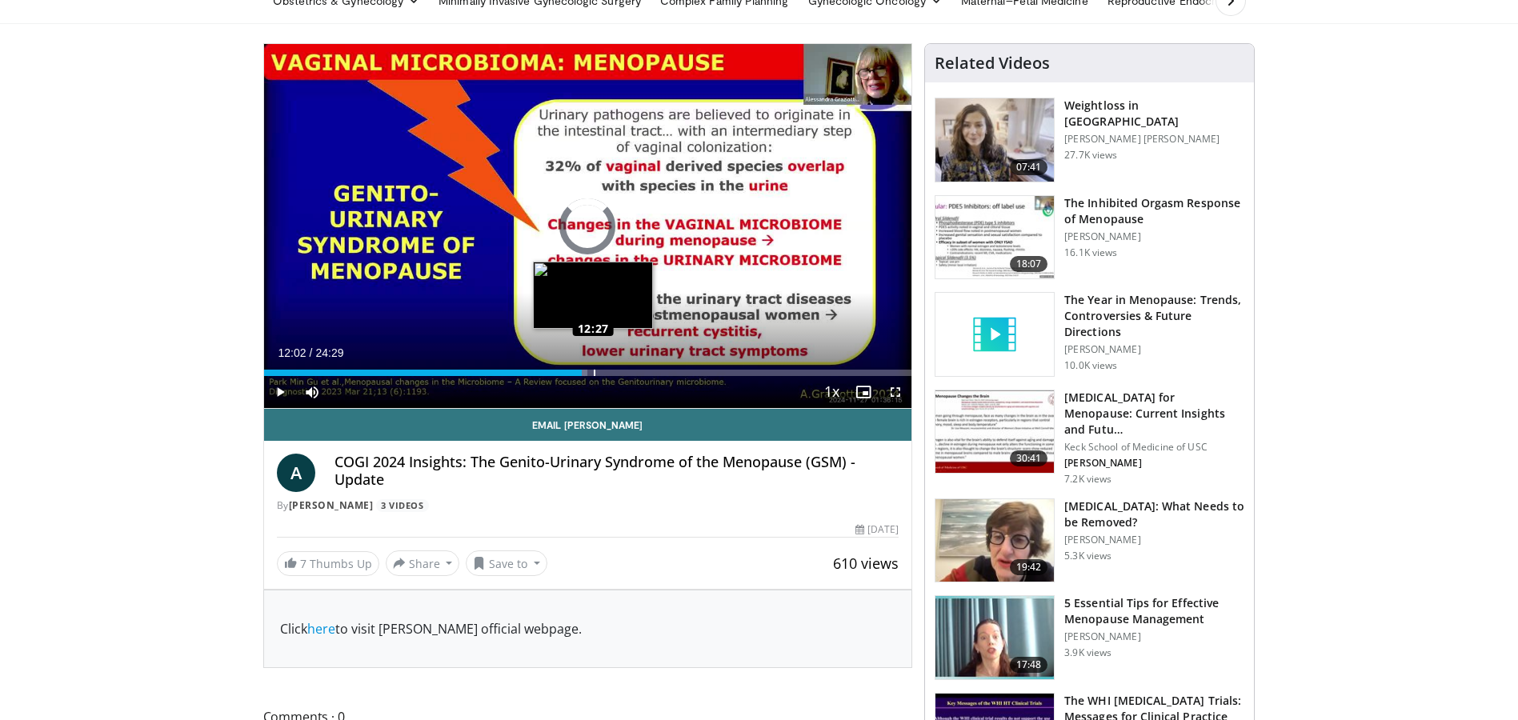
click at [610, 371] on div "Loaded : 49.95% 12:20 12:27" at bounding box center [588, 368] width 648 height 15
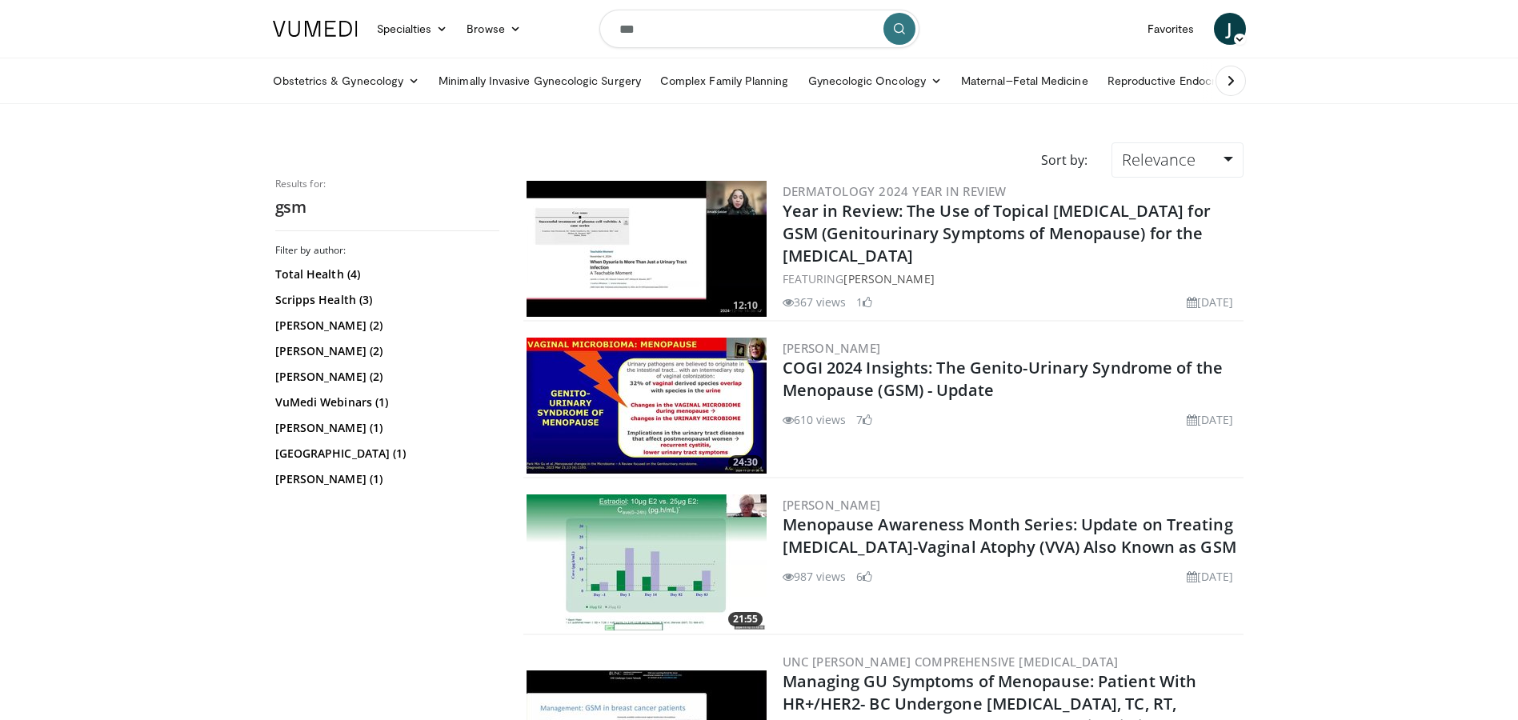
scroll to position [33, 0]
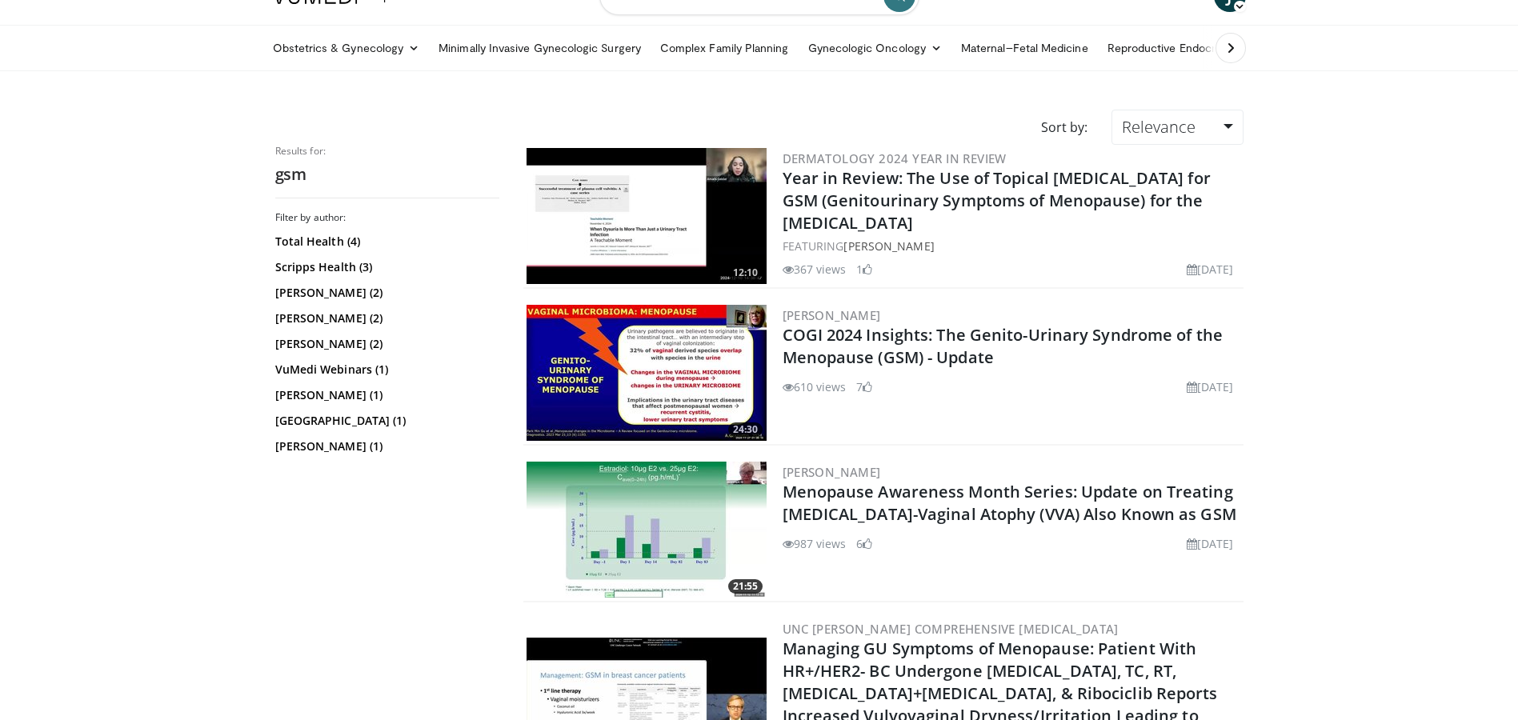
click at [658, 394] on img at bounding box center [647, 373] width 240 height 136
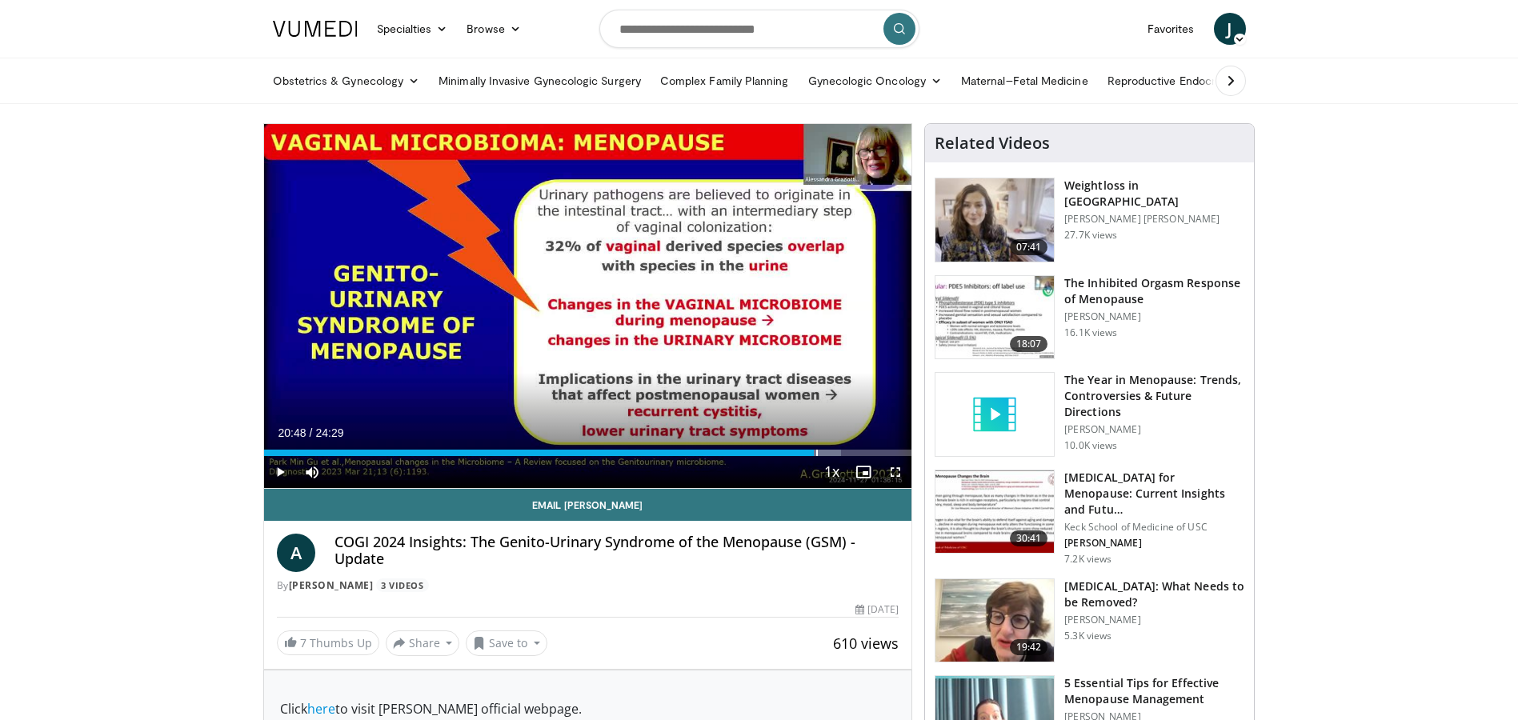
drag, startPoint x: 271, startPoint y: 451, endPoint x: 814, endPoint y: 455, distance: 542.6
click at [814, 455] on div "Loaded : 89.10% 20:48 20:51" at bounding box center [588, 453] width 648 height 6
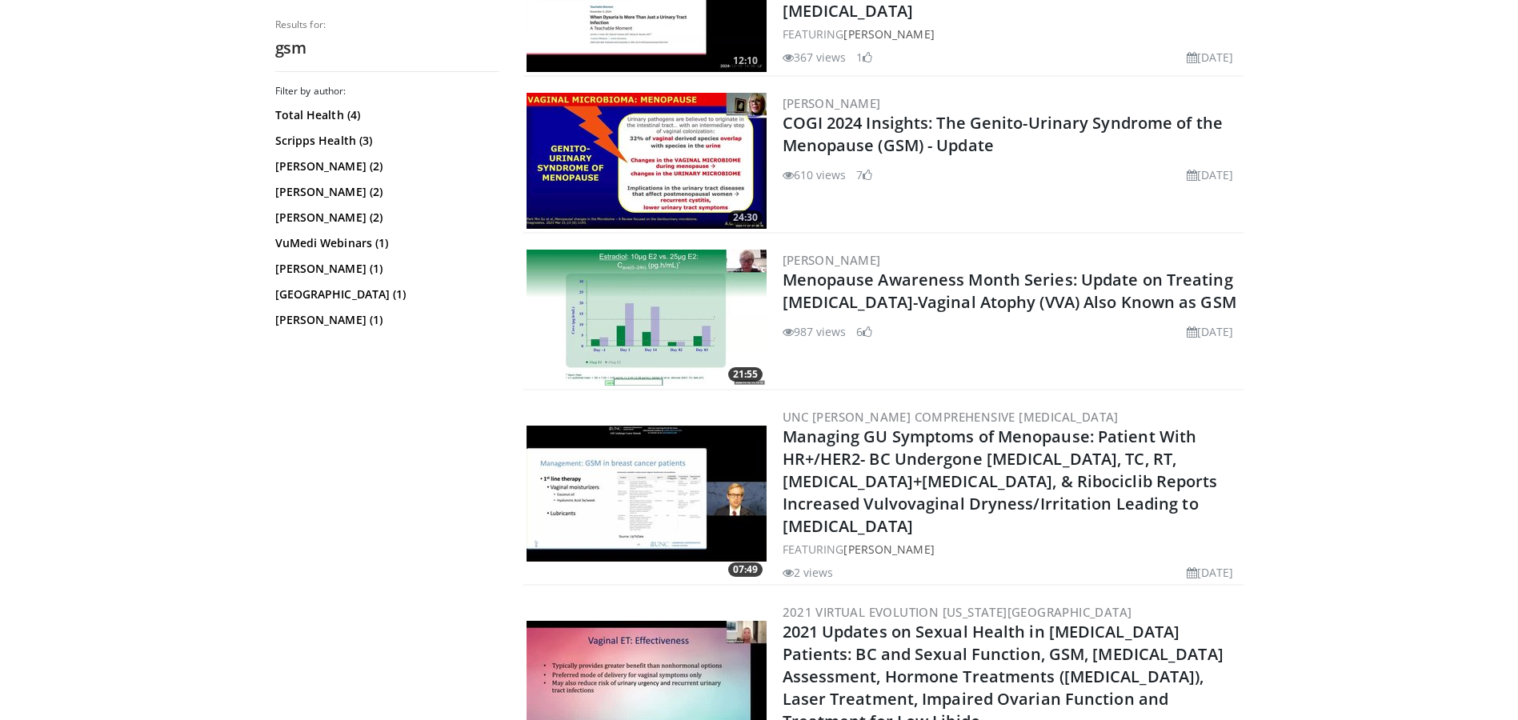
scroll to position [273, 0]
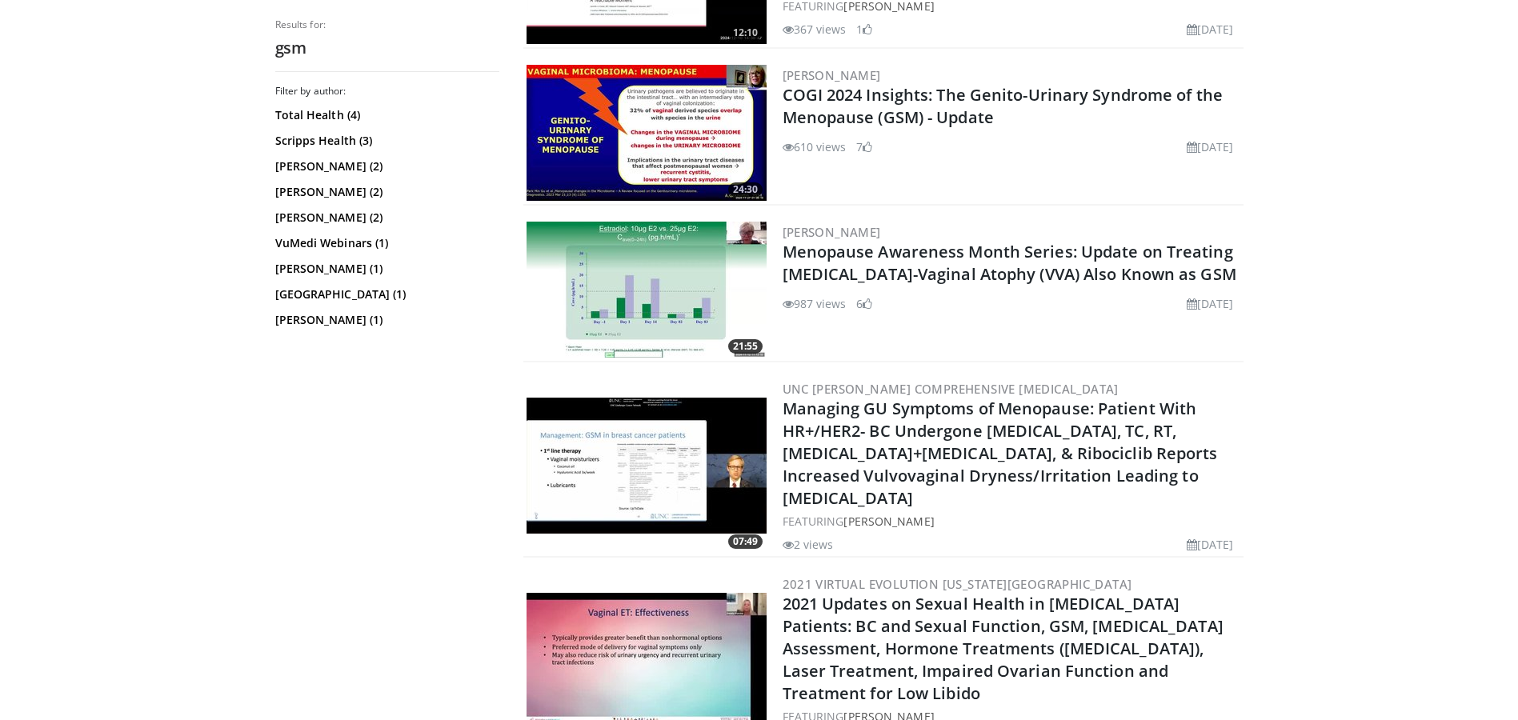
click at [649, 273] on img at bounding box center [647, 290] width 240 height 136
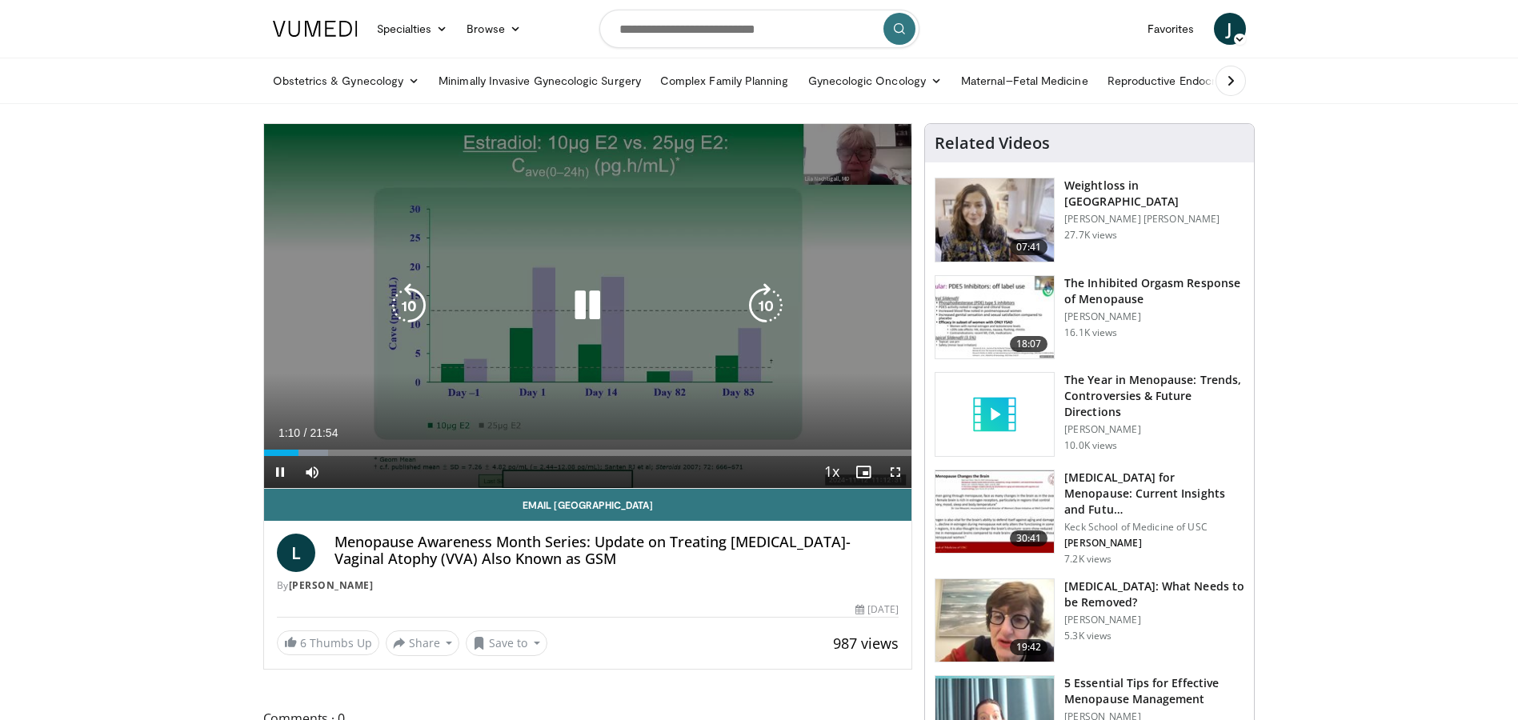
click at [584, 299] on icon "Video Player" at bounding box center [587, 305] width 45 height 45
click at [595, 300] on icon "Video Player" at bounding box center [587, 305] width 45 height 45
click at [582, 295] on icon "Video Player" at bounding box center [587, 305] width 45 height 45
